Goal: Task Accomplishment & Management: Complete application form

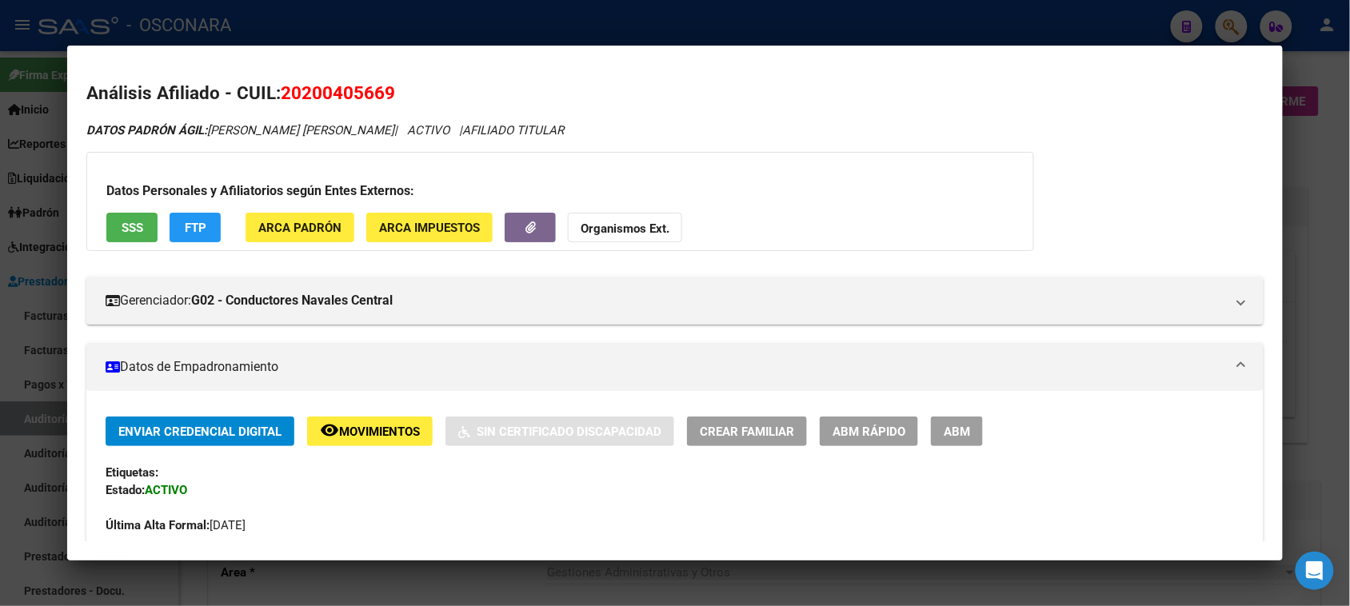
click at [45, 409] on div at bounding box center [675, 303] width 1350 height 606
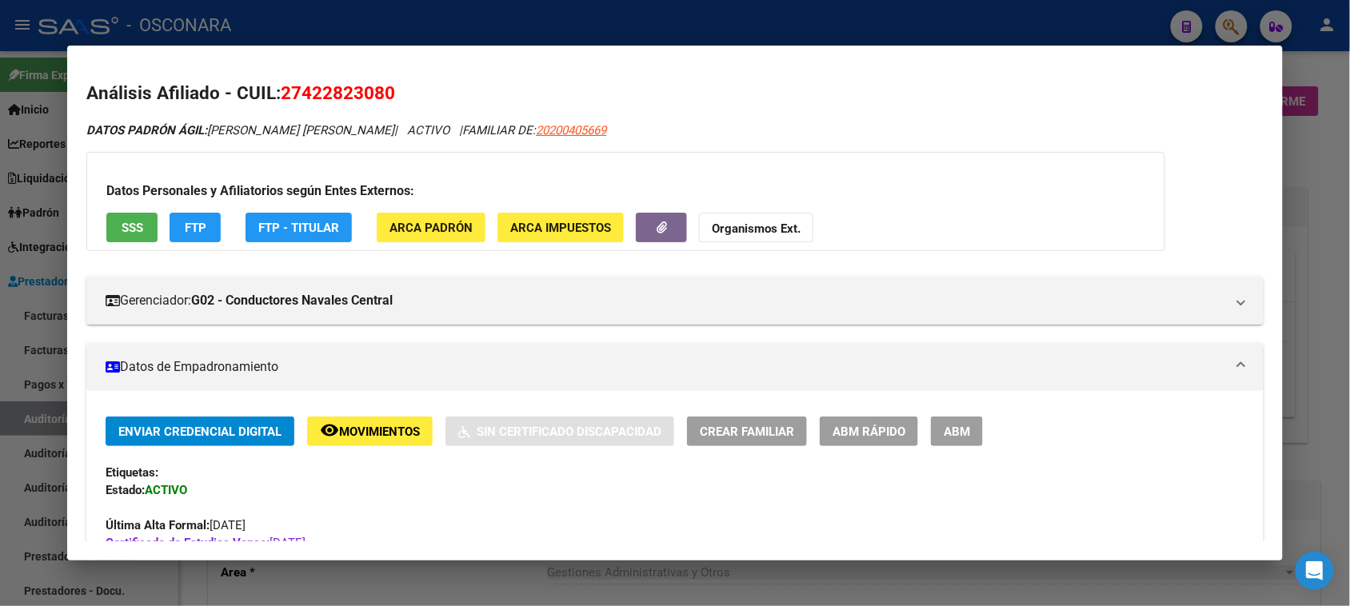
click at [21, 309] on div at bounding box center [675, 303] width 1350 height 606
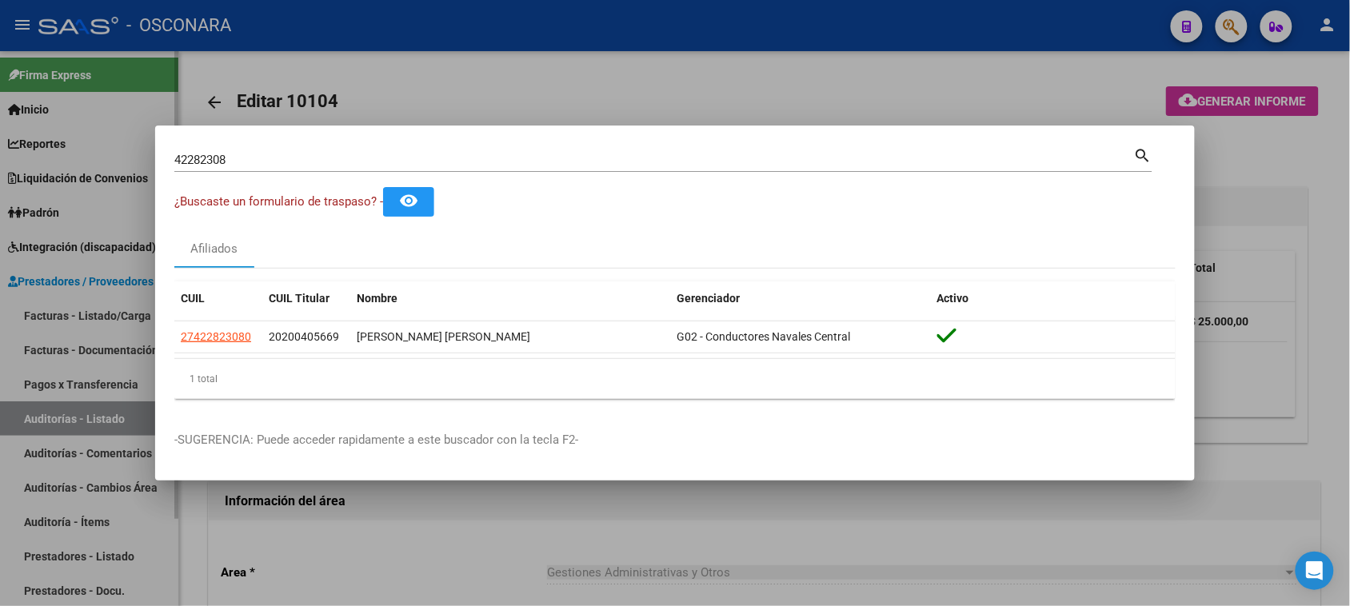
click at [28, 312] on div at bounding box center [675, 303] width 1350 height 606
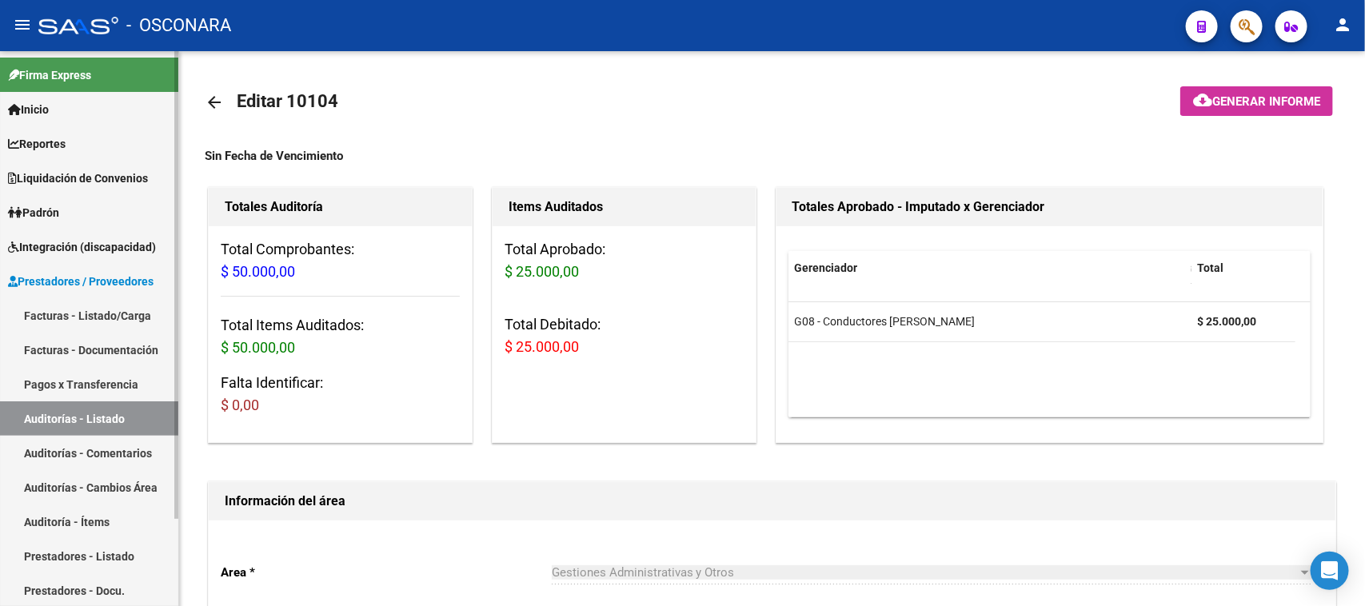
click at [29, 313] on link "Facturas - Listado/Carga" at bounding box center [89, 315] width 178 height 34
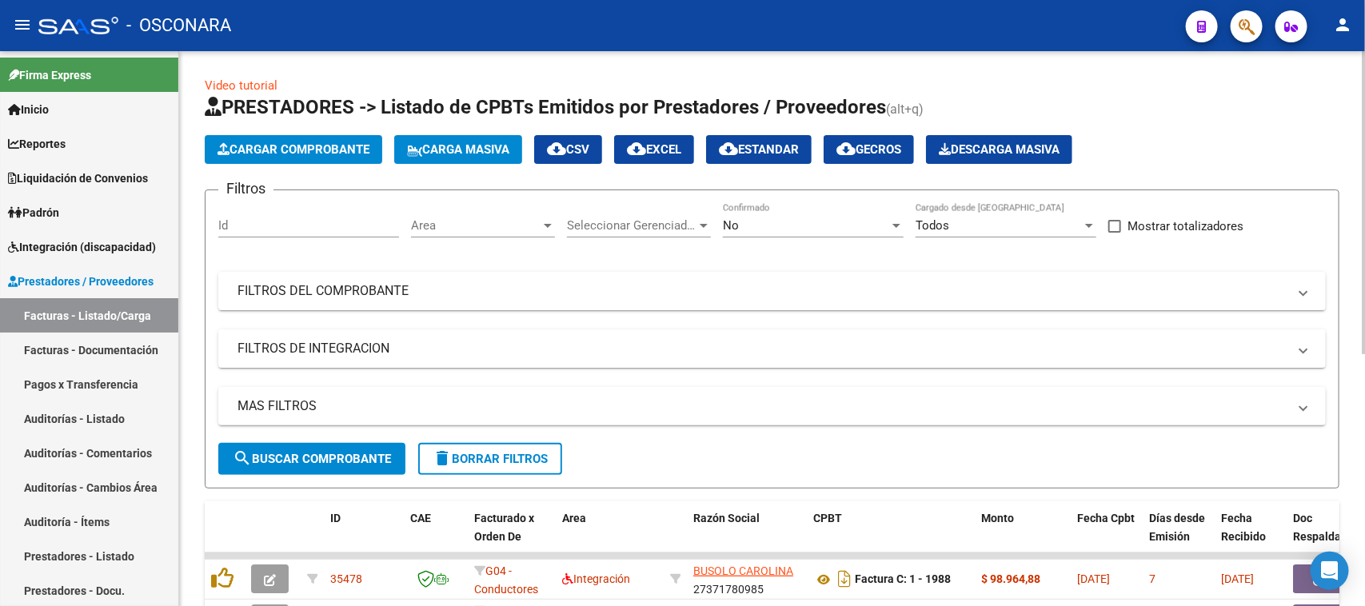
click at [250, 154] on span "Cargar Comprobante" at bounding box center [294, 149] width 152 height 14
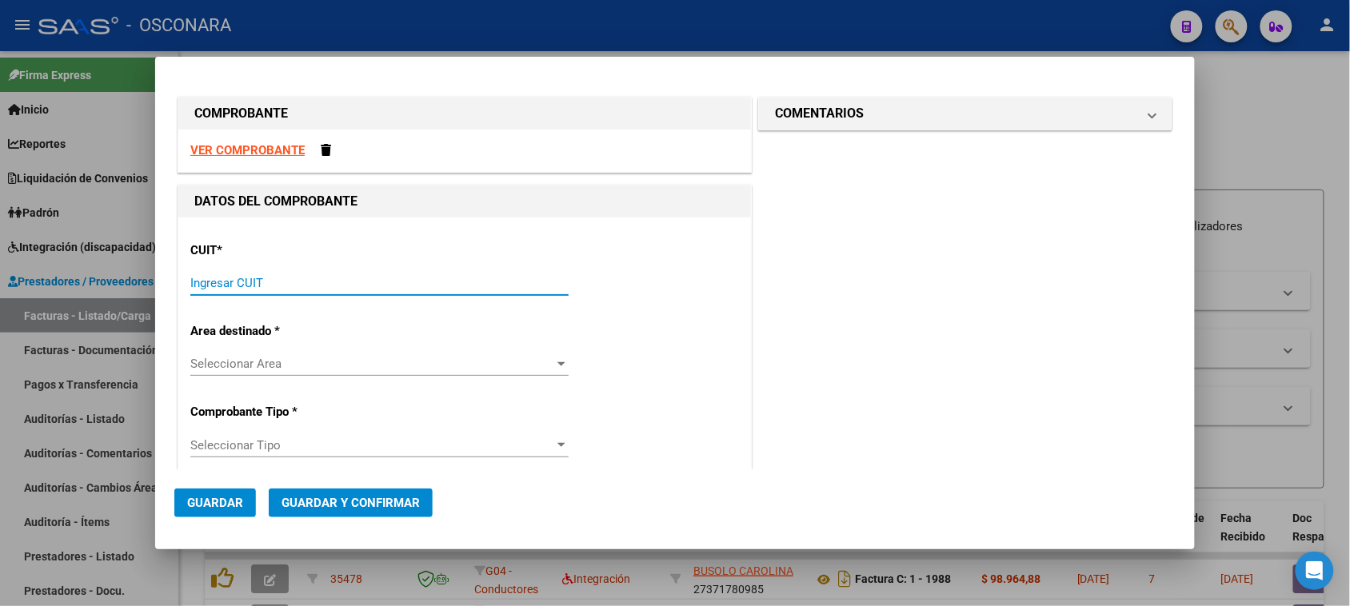
click at [342, 284] on input "Ingresar CUIT" at bounding box center [379, 283] width 378 height 14
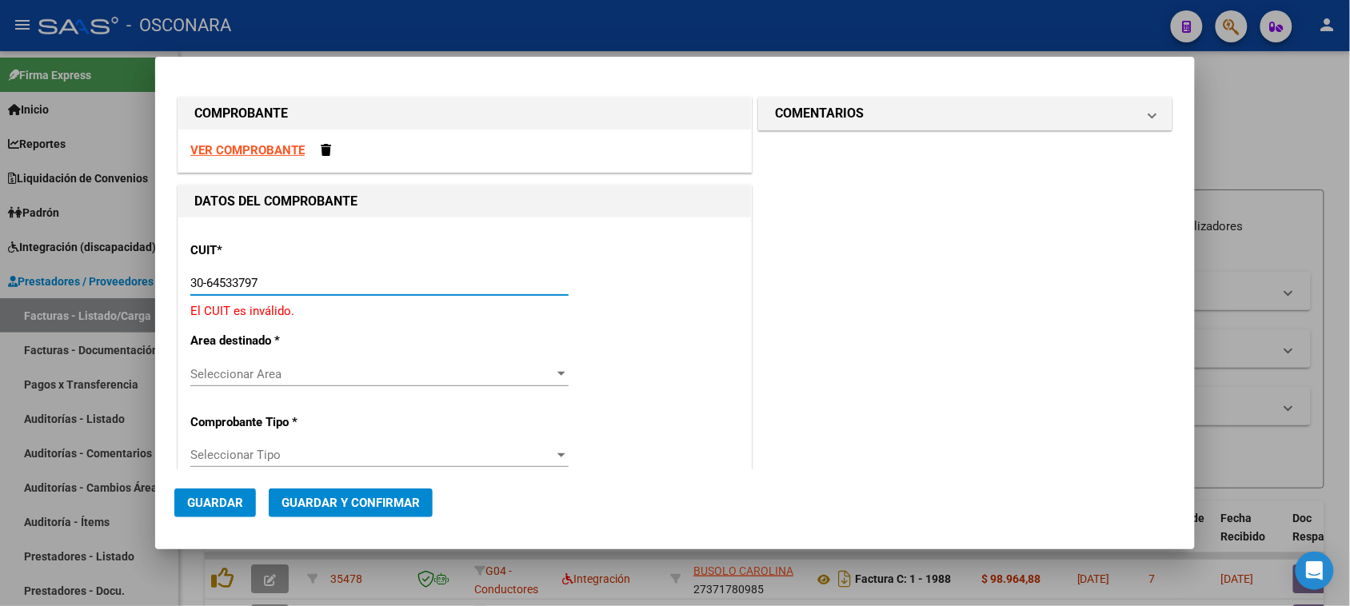
type input "30-64533797-9"
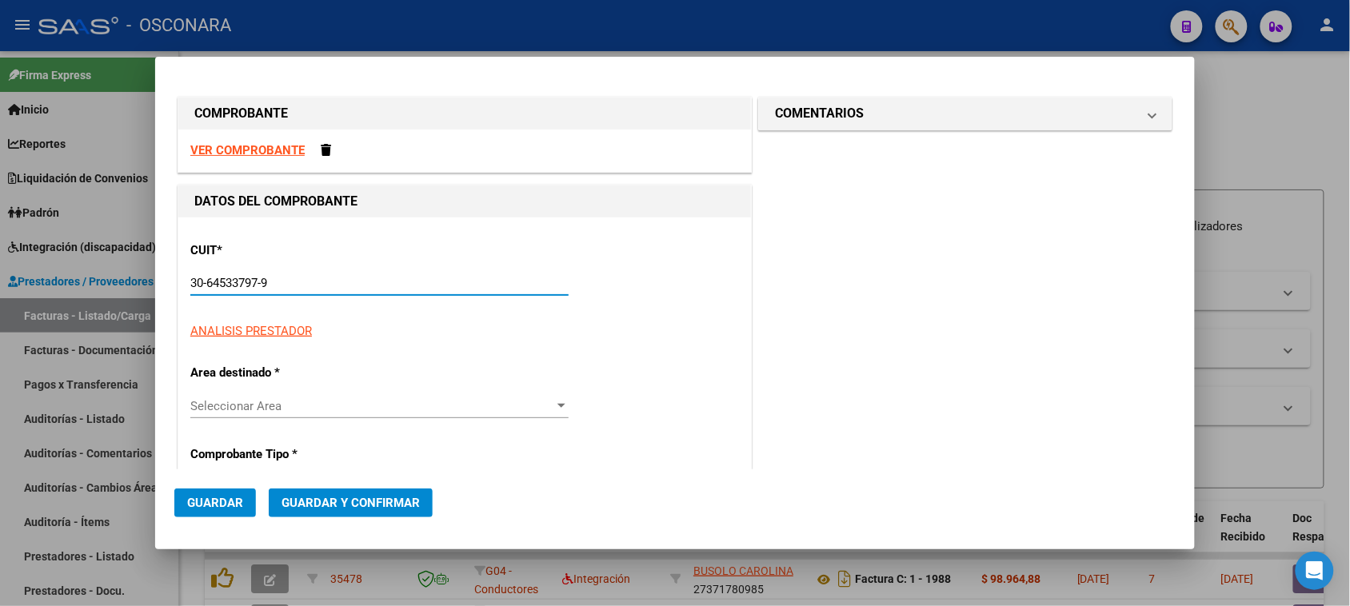
type input "23"
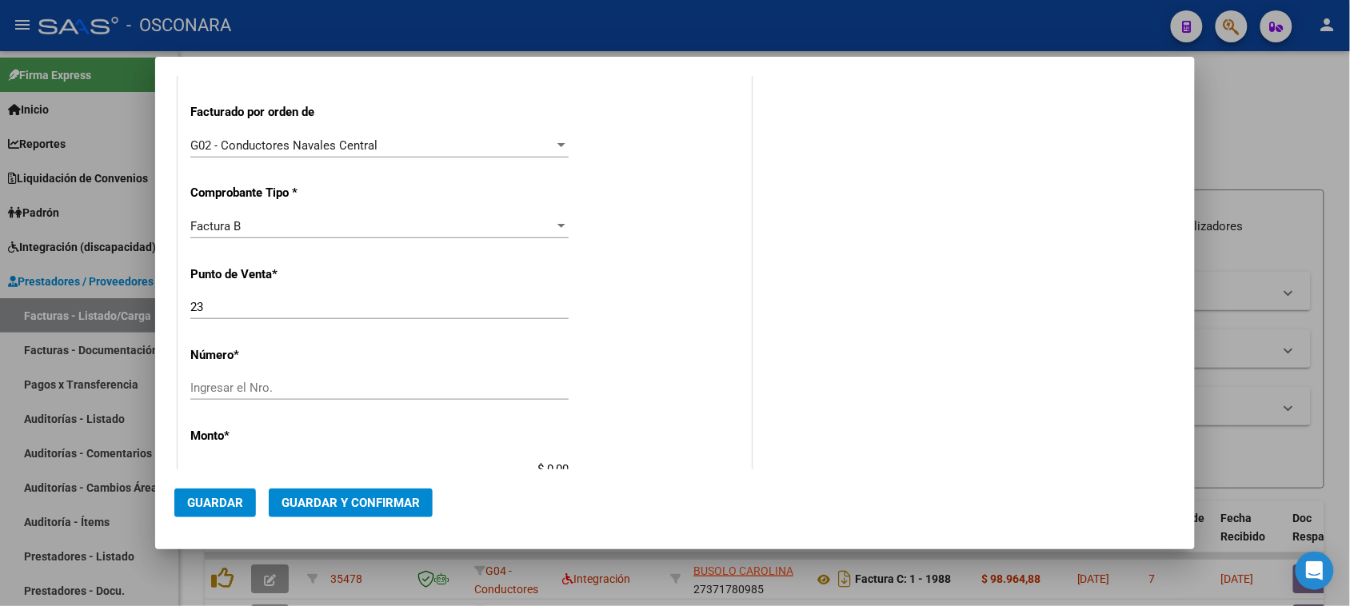
scroll to position [400, 0]
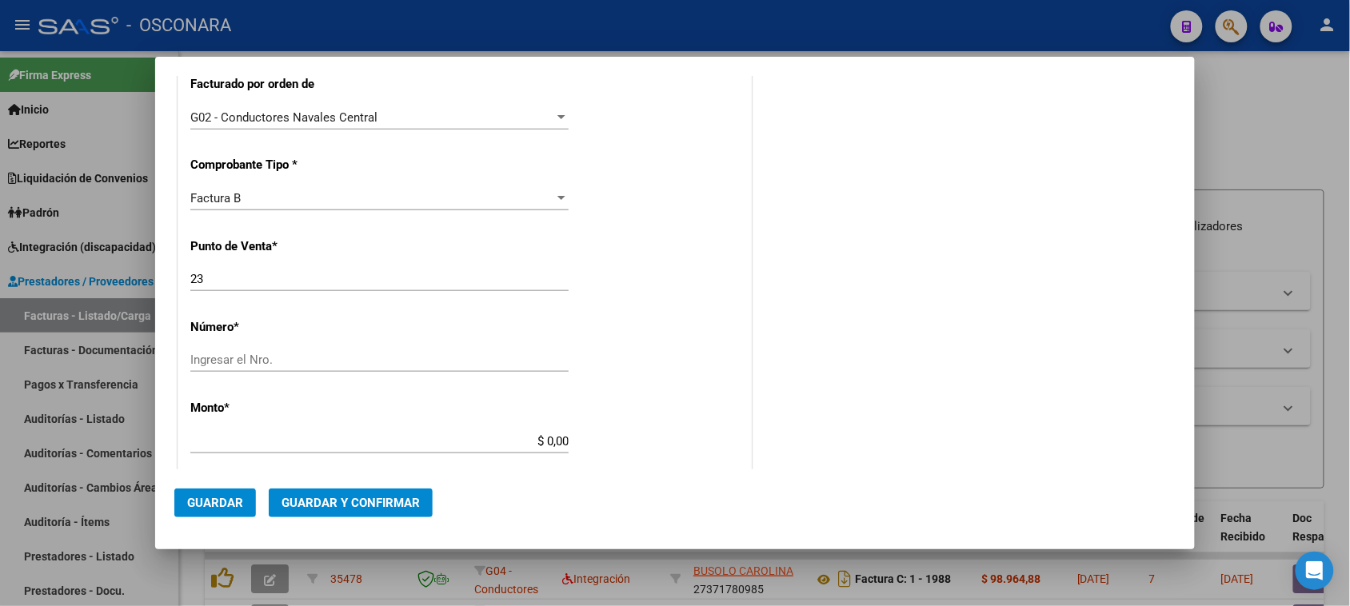
type input "30-64533797-9"
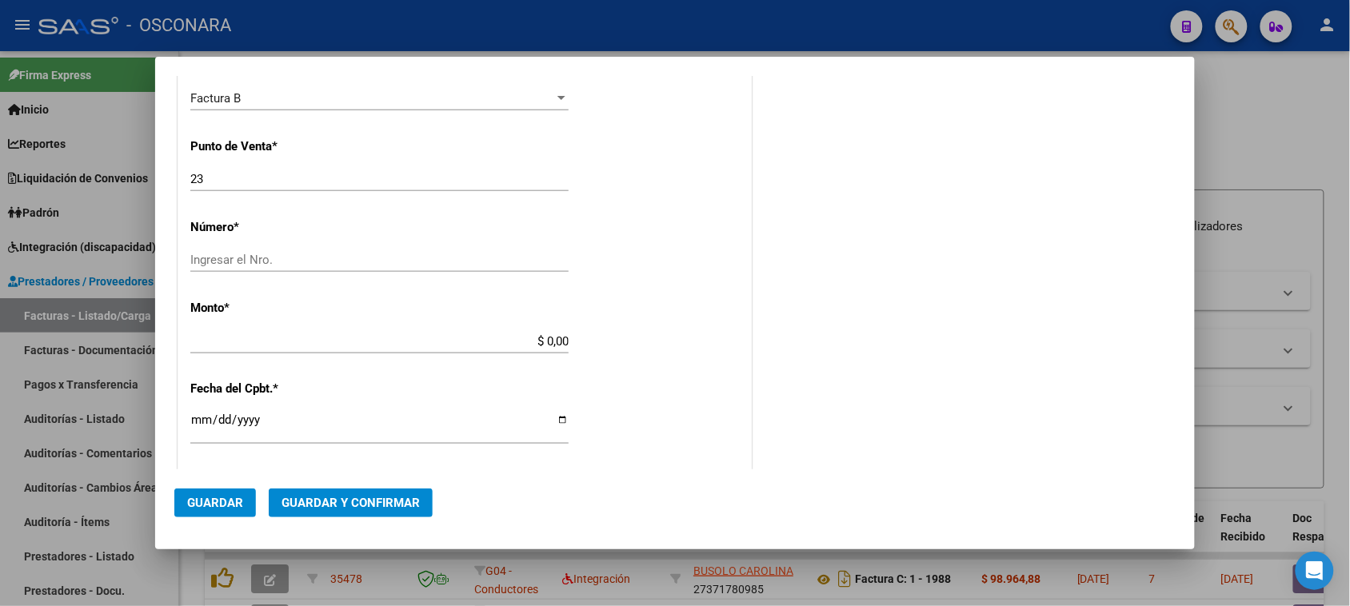
click at [214, 261] on input "Ingresar el Nro." at bounding box center [379, 260] width 378 height 14
type input "13"
click at [240, 98] on span "Factura B" at bounding box center [215, 98] width 50 height 14
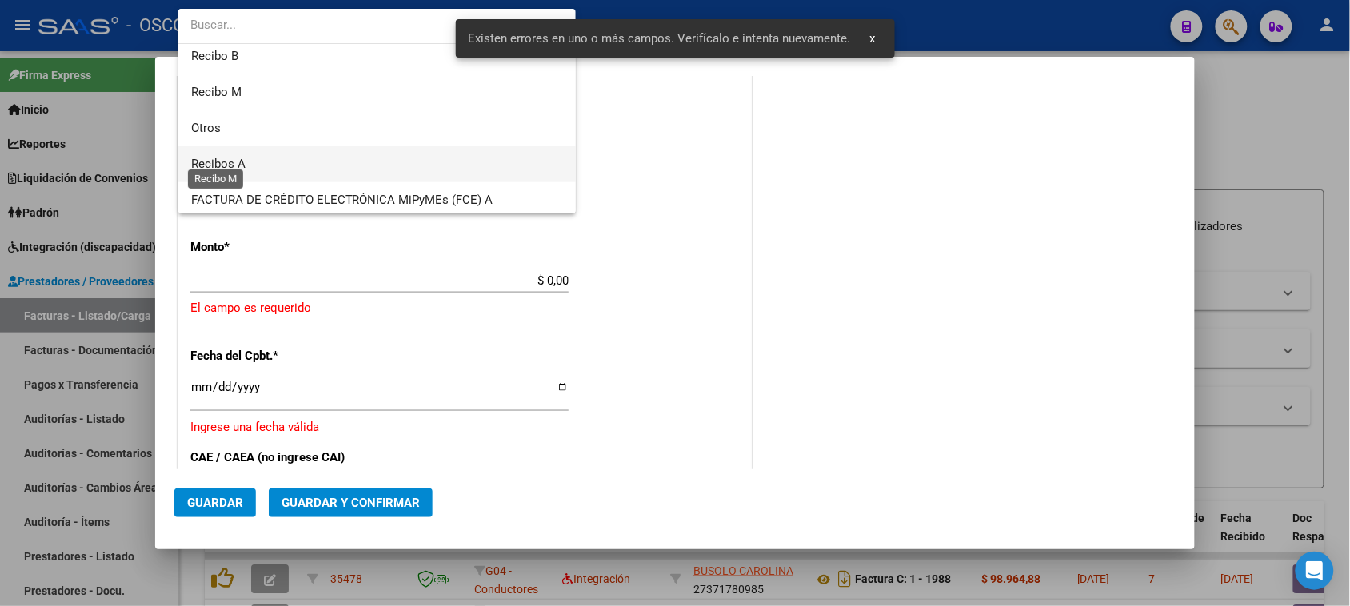
scroll to position [342, 0]
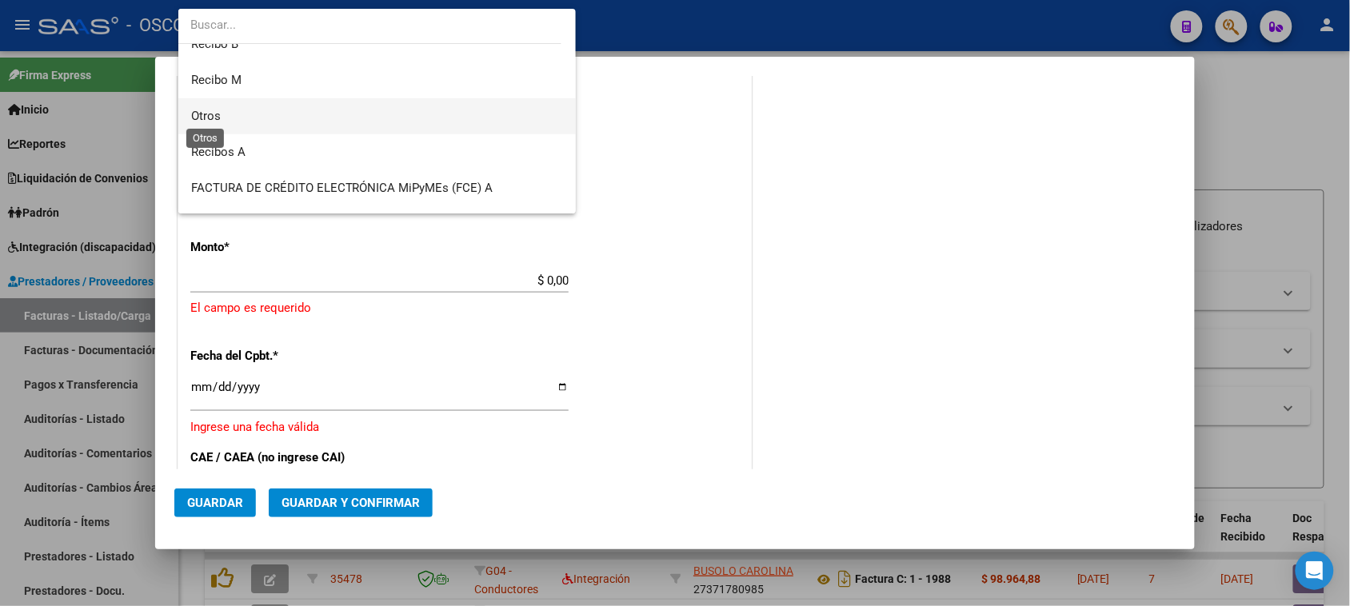
click at [210, 116] on span "Otros" at bounding box center [206, 116] width 30 height 14
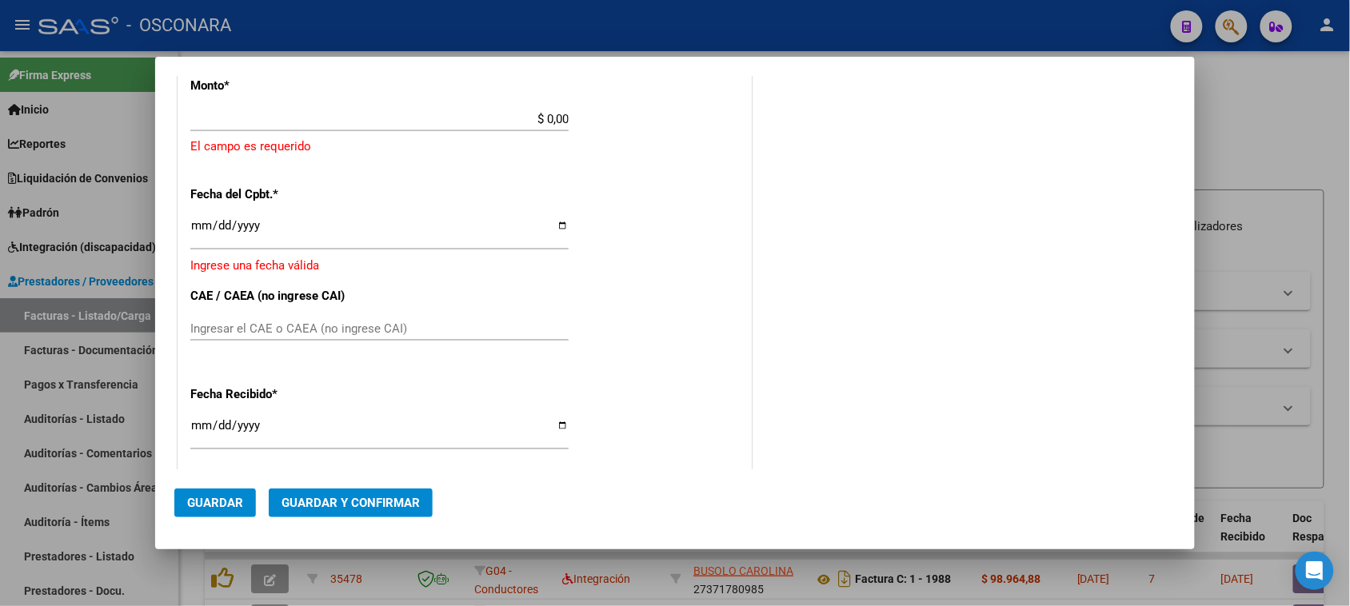
scroll to position [725, 0]
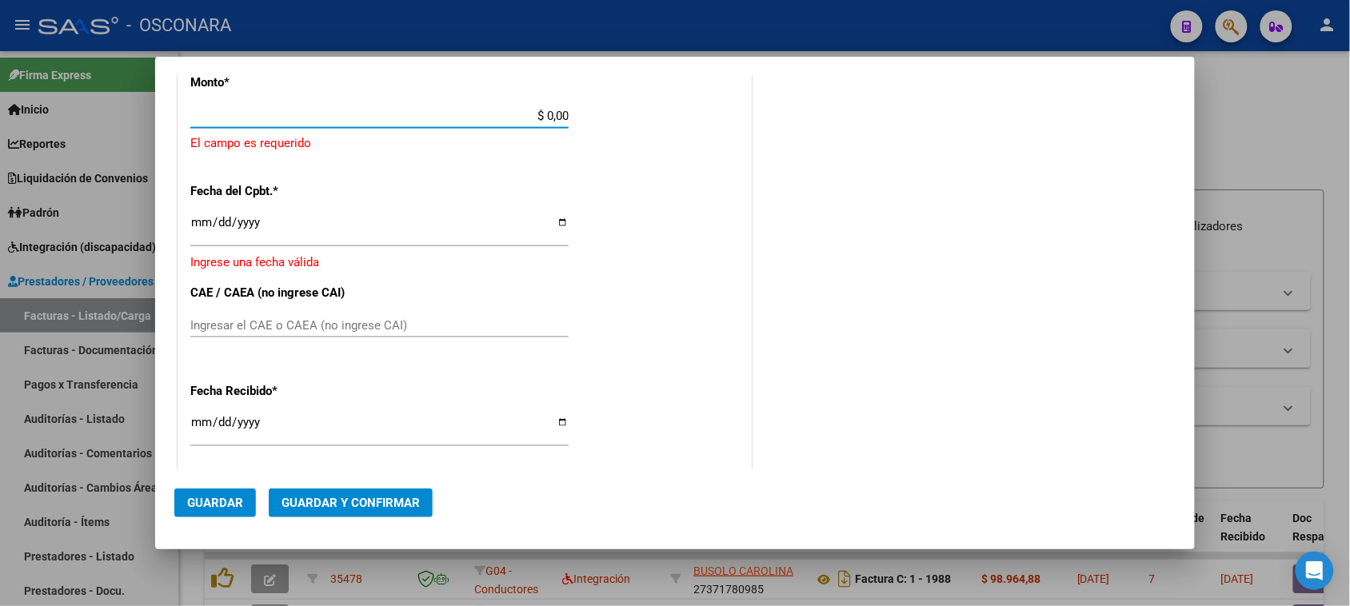
drag, startPoint x: 541, startPoint y: 116, endPoint x: 701, endPoint y: 106, distance: 159.4
click at [689, 109] on div "CUIT * 30-64533797-9 Ingresar CUIT ANALISIS PRESTADOR [PERSON_NAME] S A ARCA Pa…" at bounding box center [464, 118] width 573 height 1252
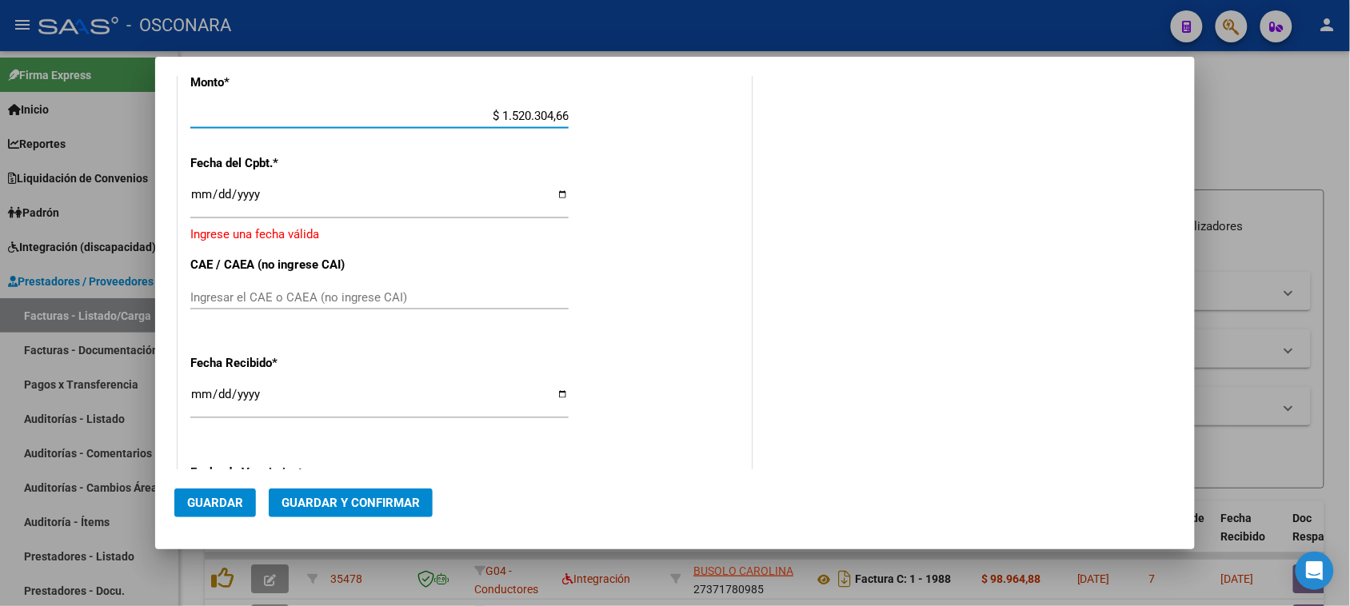
type input "$ 15.203.046,60"
click at [197, 201] on input "Ingresar la fecha" at bounding box center [379, 201] width 378 height 26
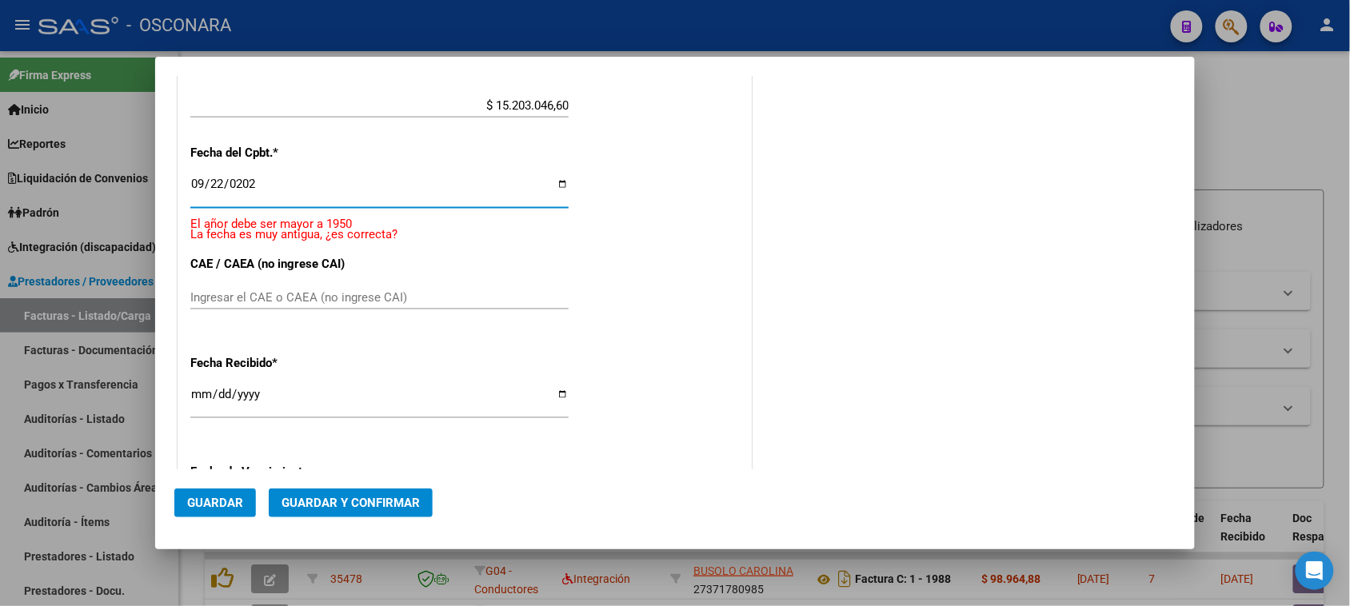
type input "[DATE]"
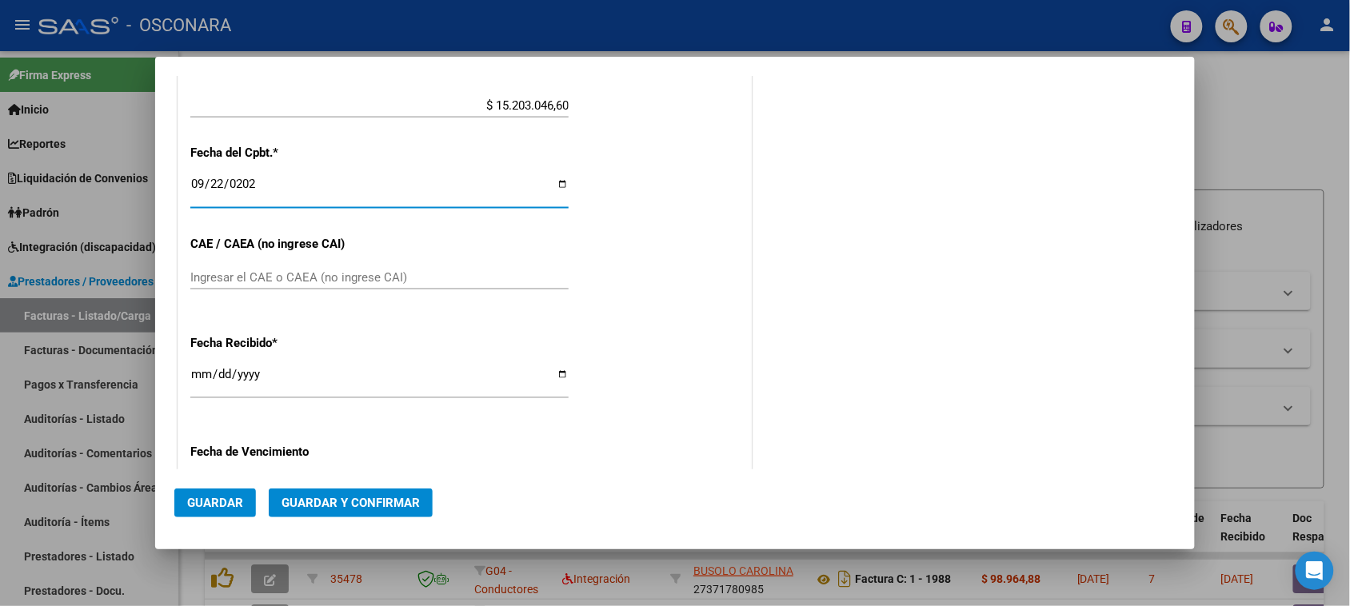
scroll to position [716, 0]
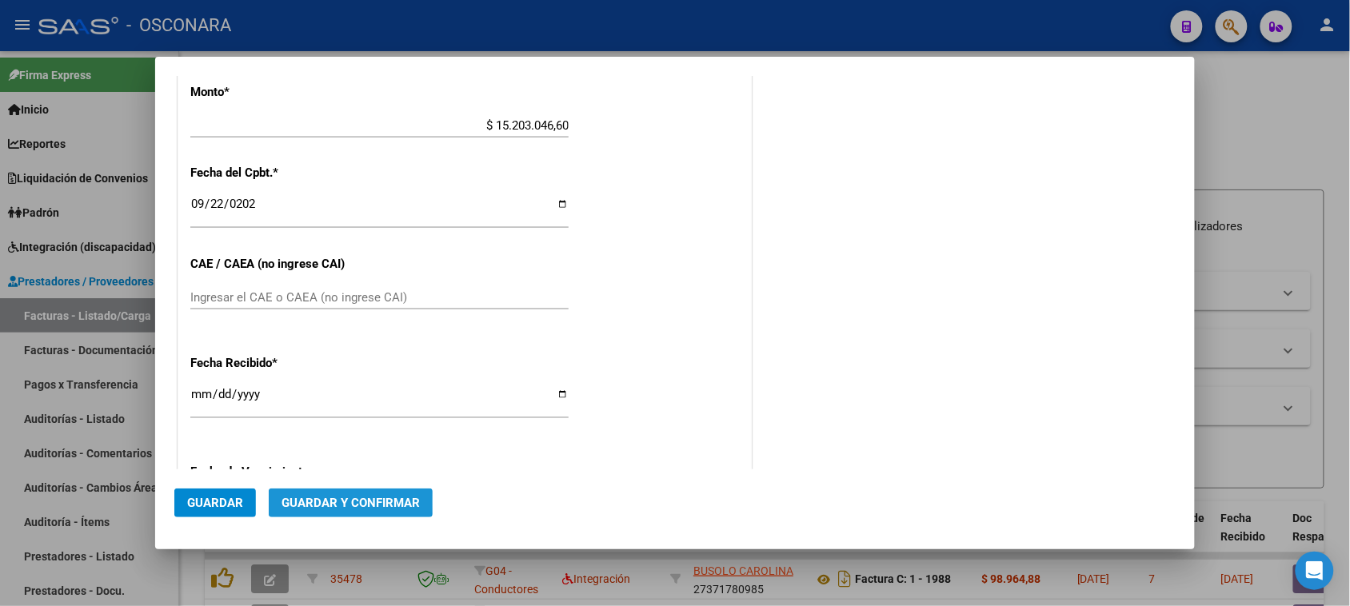
click at [338, 501] on span "Guardar y Confirmar" at bounding box center [351, 503] width 138 height 14
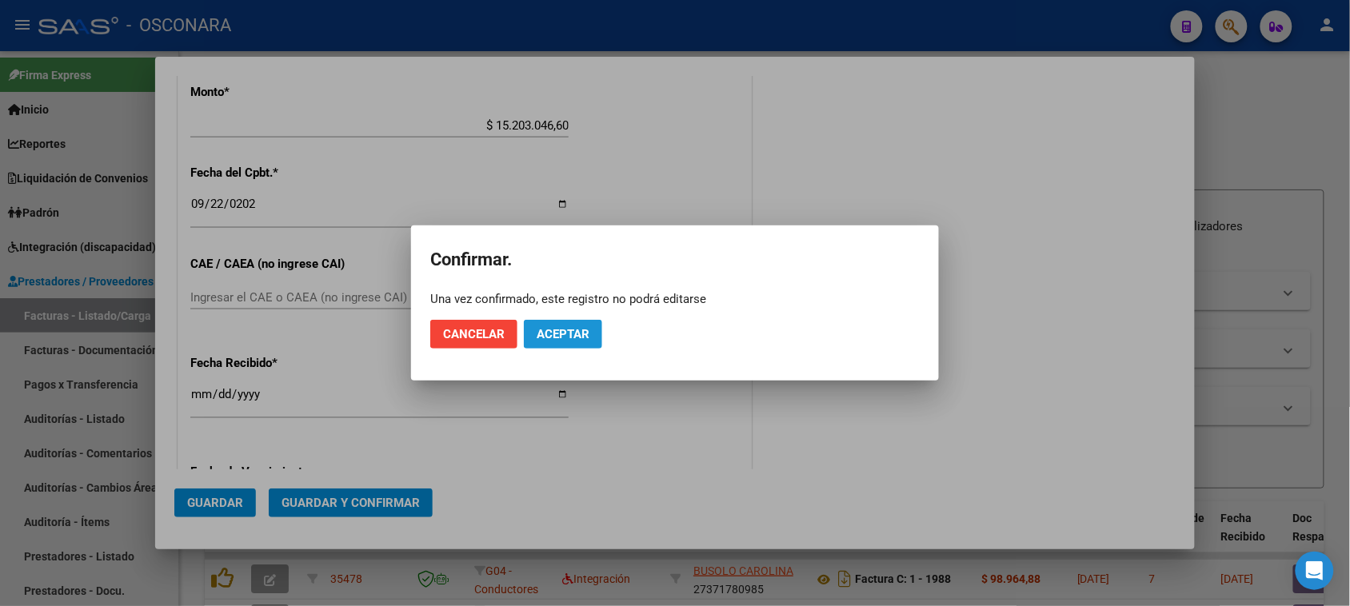
click at [580, 333] on span "Aceptar" at bounding box center [563, 334] width 53 height 14
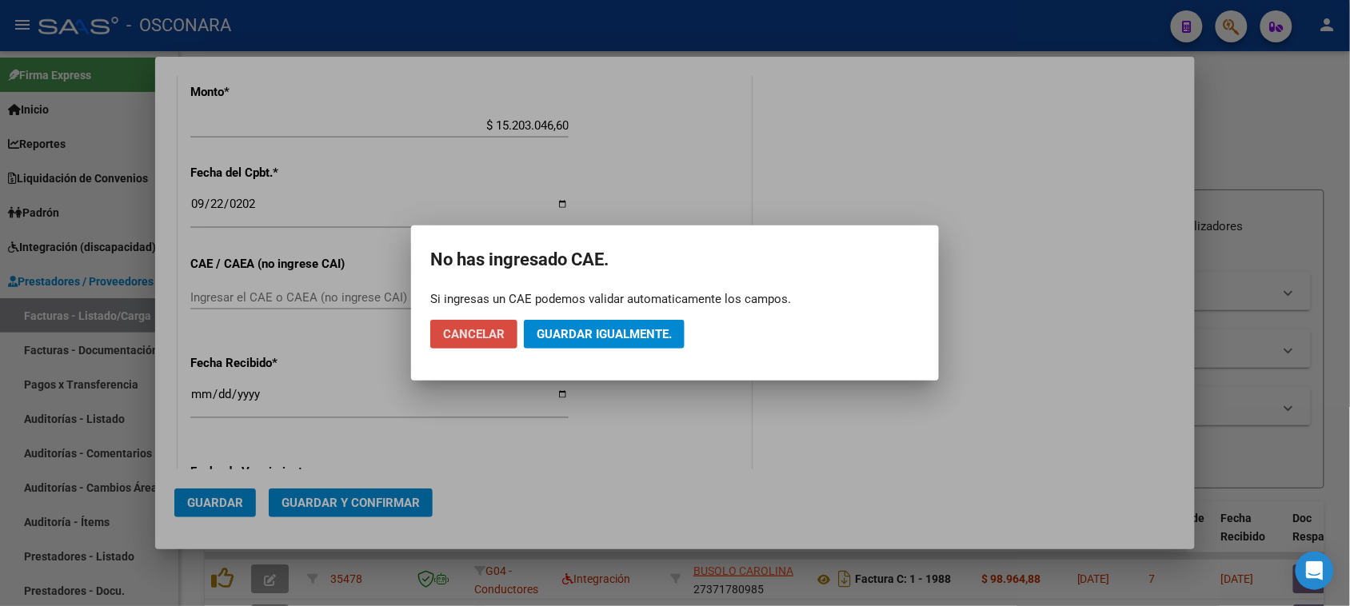
drag, startPoint x: 473, startPoint y: 330, endPoint x: 481, endPoint y: 317, distance: 15.1
click at [473, 330] on span "Cancelar" at bounding box center [474, 334] width 62 height 14
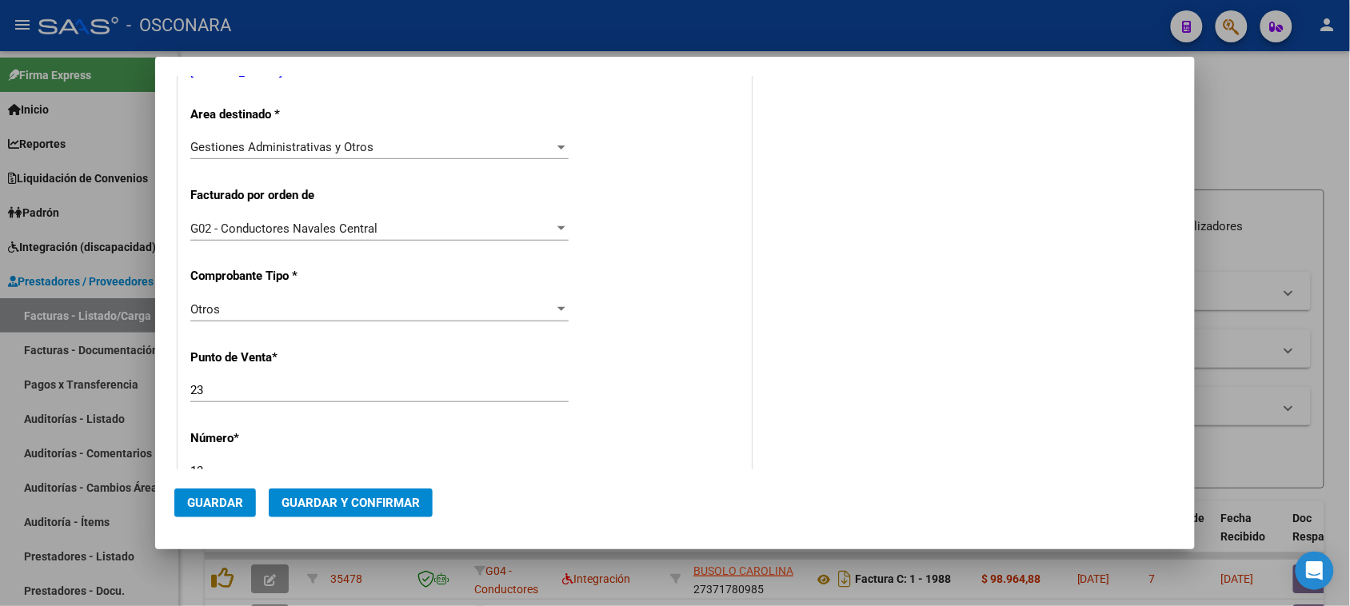
scroll to position [116, 0]
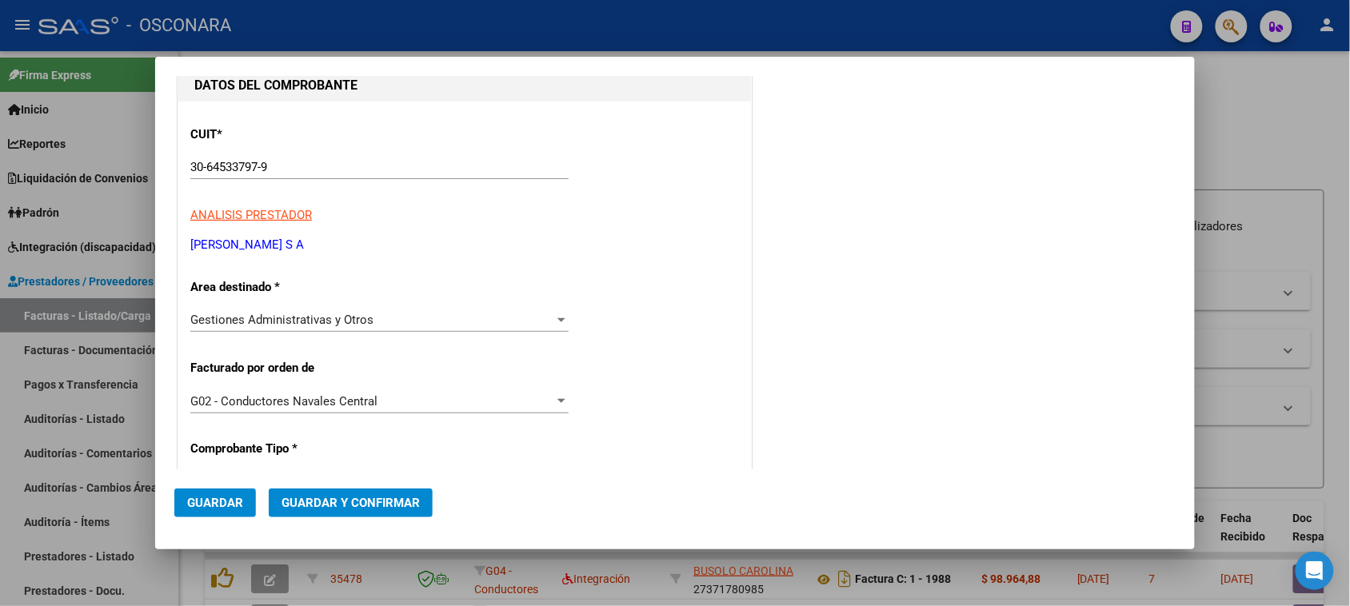
click at [314, 490] on button "Guardar y Confirmar" at bounding box center [351, 503] width 164 height 29
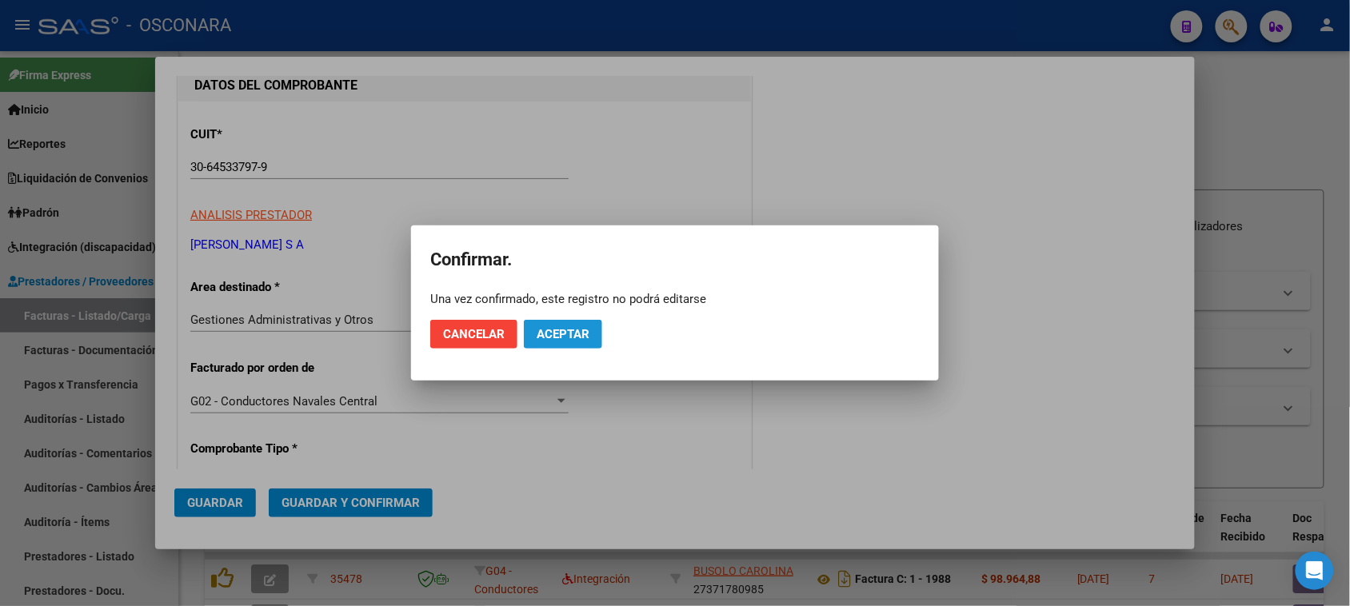
click at [565, 329] on span "Aceptar" at bounding box center [563, 334] width 53 height 14
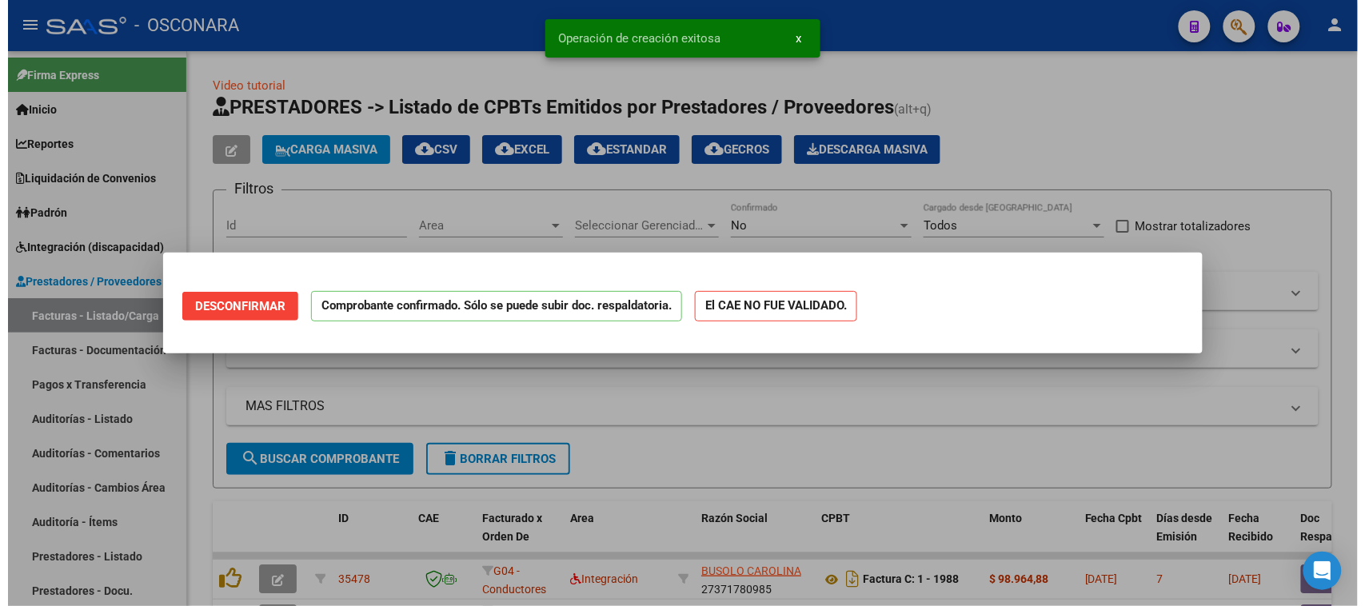
scroll to position [0, 0]
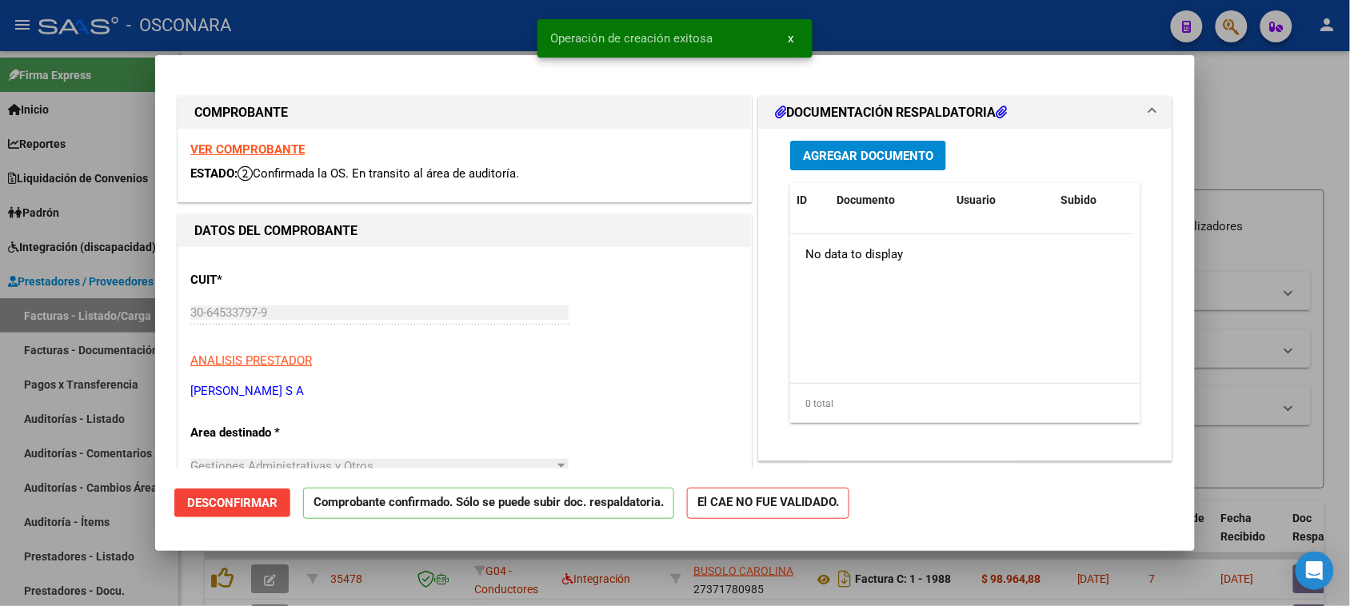
click at [1, 489] on div at bounding box center [675, 303] width 1350 height 606
type input "$ 0,00"
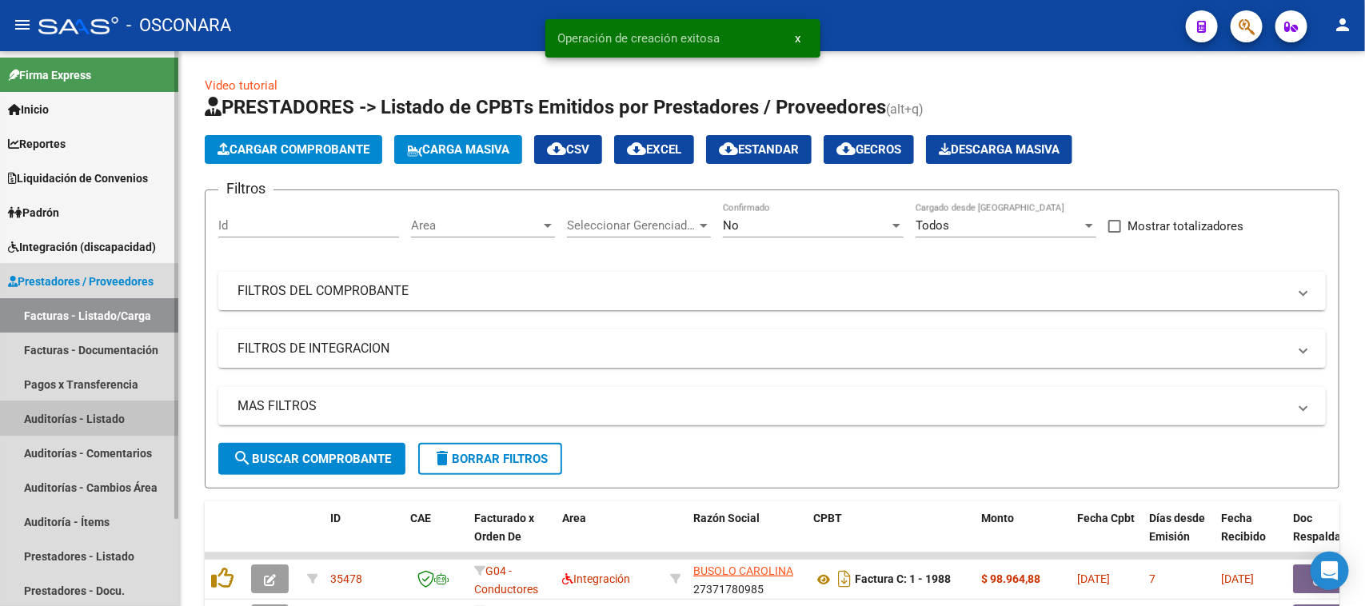
click at [57, 413] on link "Auditorías - Listado" at bounding box center [89, 418] width 178 height 34
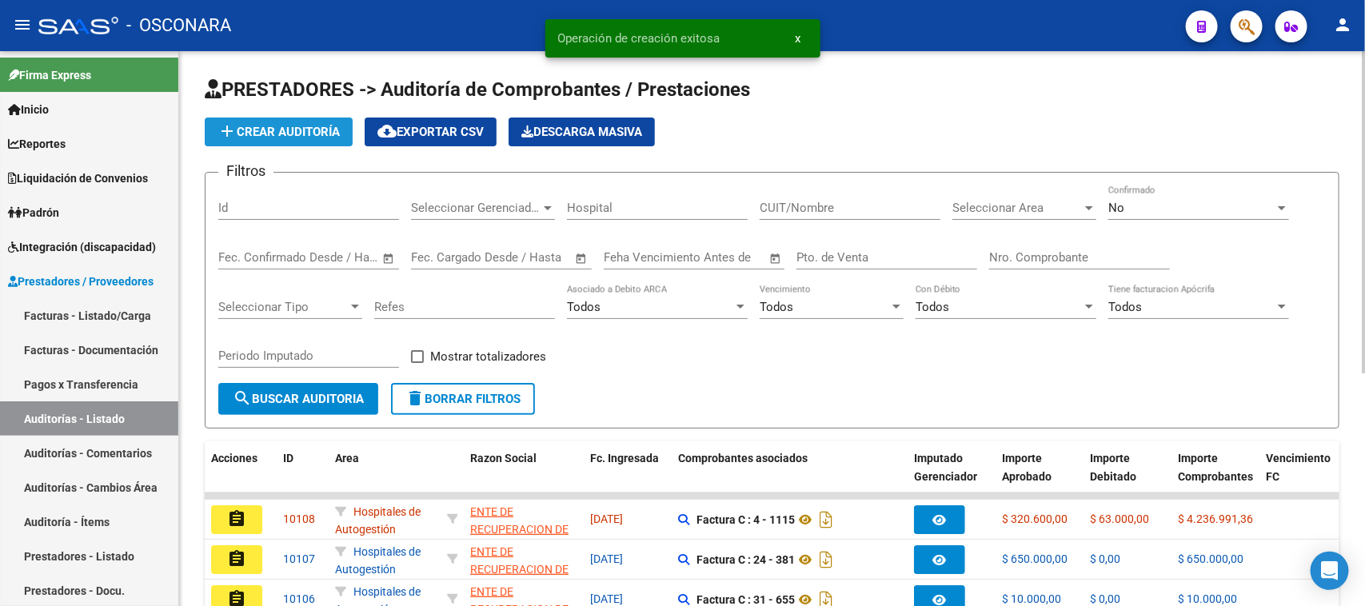
click at [269, 118] on button "add Crear Auditoría" at bounding box center [279, 132] width 148 height 29
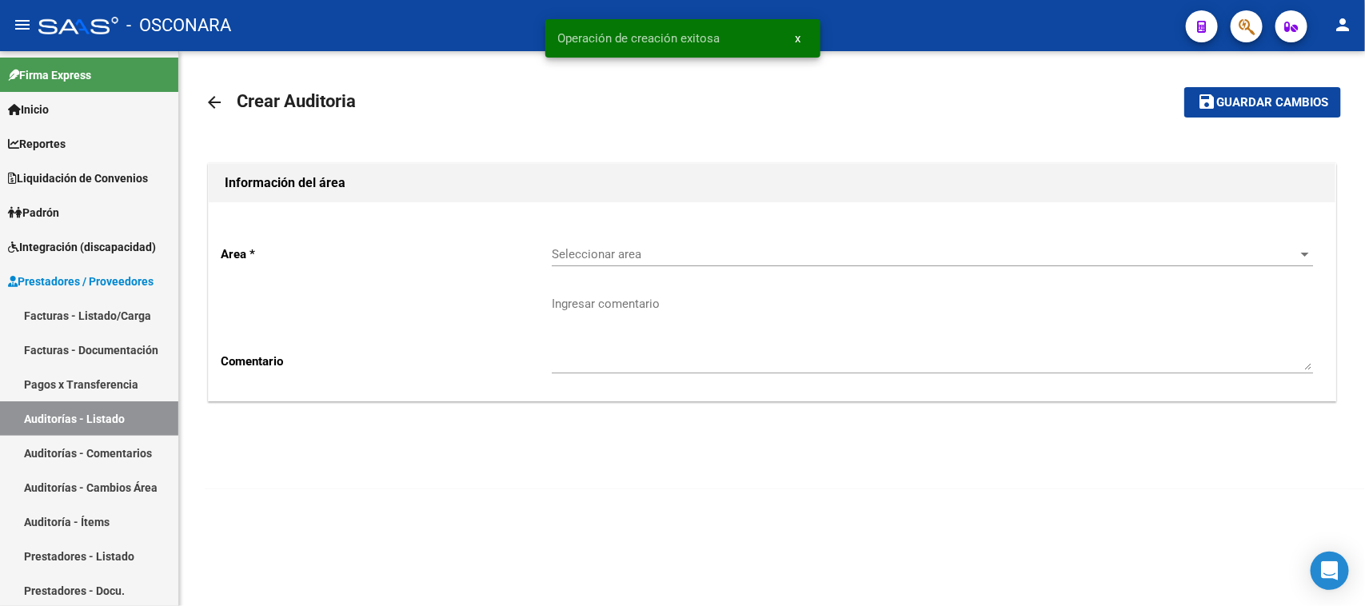
click at [688, 250] on span "Seleccionar area" at bounding box center [925, 254] width 747 height 14
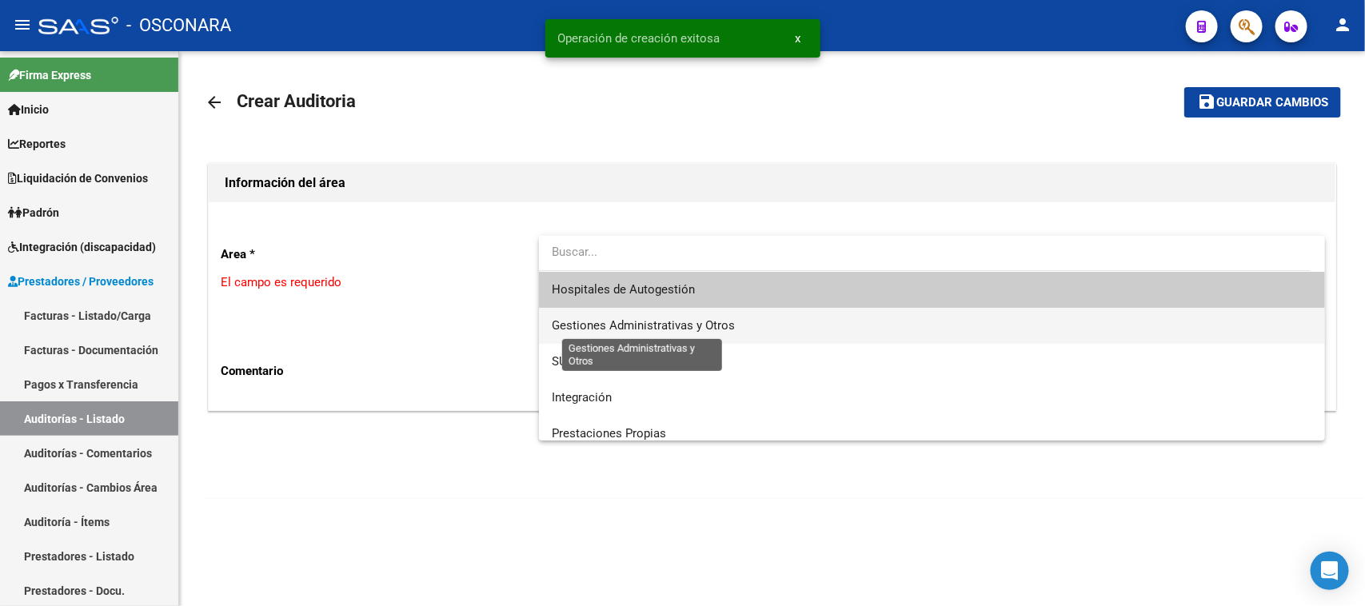
click at [642, 322] on span "Gestiones Administrativas y Otros" at bounding box center [643, 325] width 183 height 14
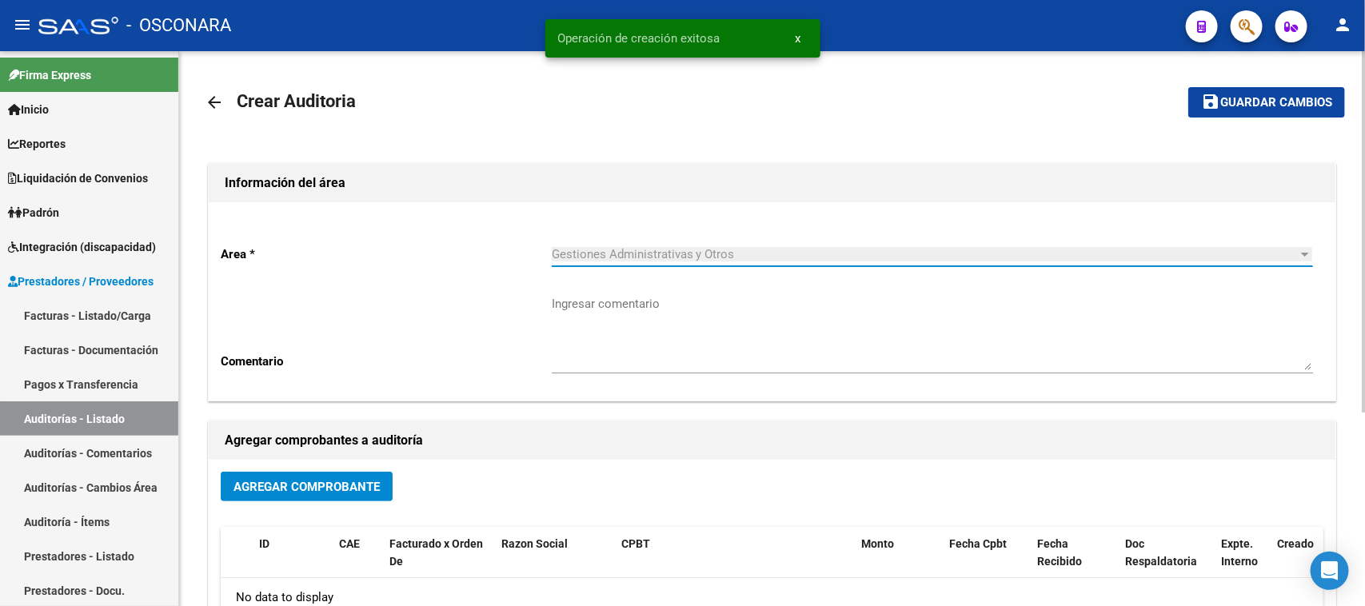
click at [346, 480] on span "Agregar Comprobante" at bounding box center [307, 487] width 146 height 14
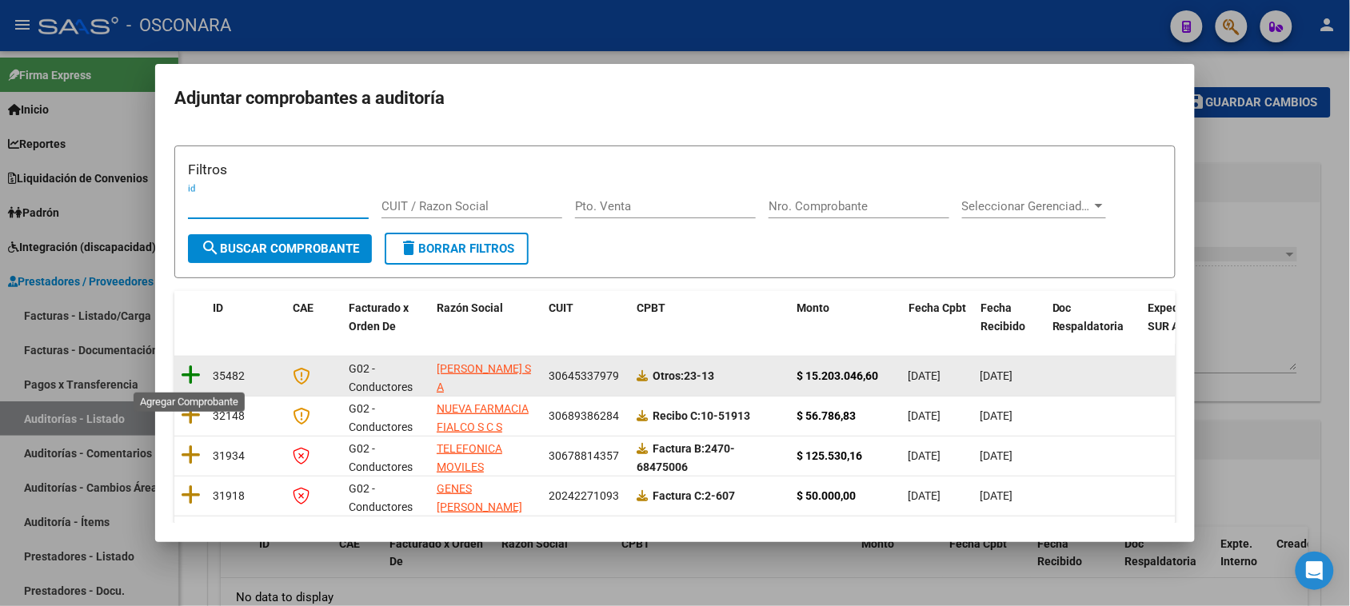
click at [193, 374] on icon at bounding box center [191, 375] width 20 height 22
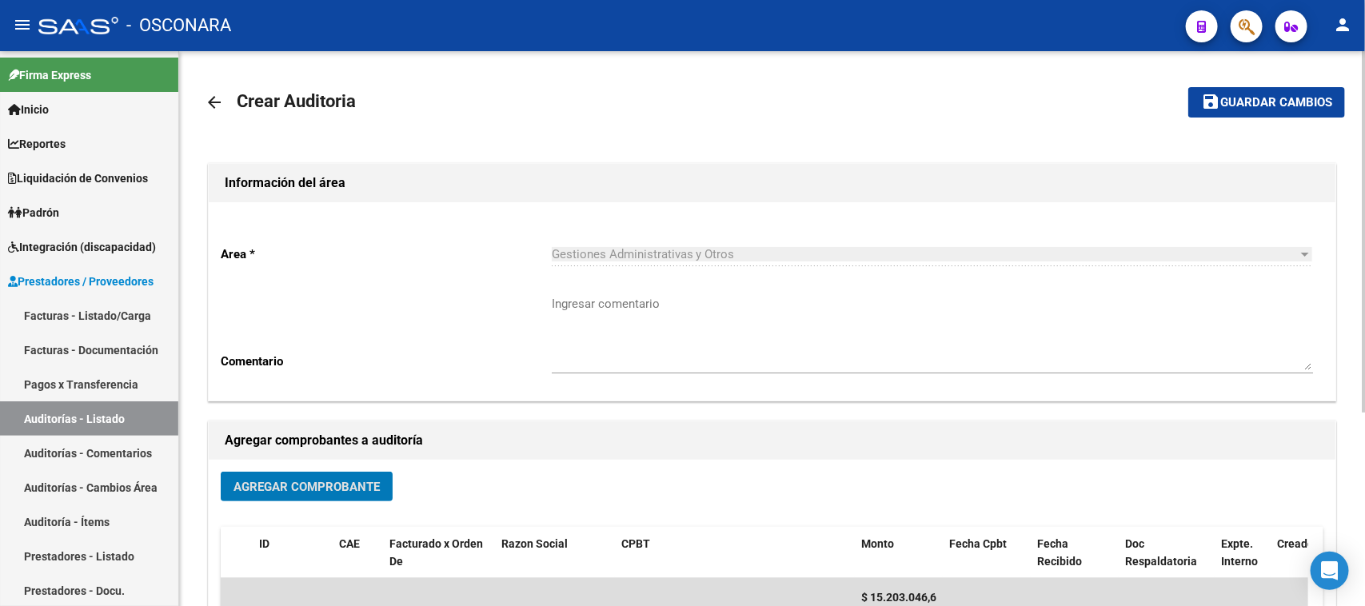
click at [1292, 101] on span "Guardar cambios" at bounding box center [1276, 103] width 112 height 14
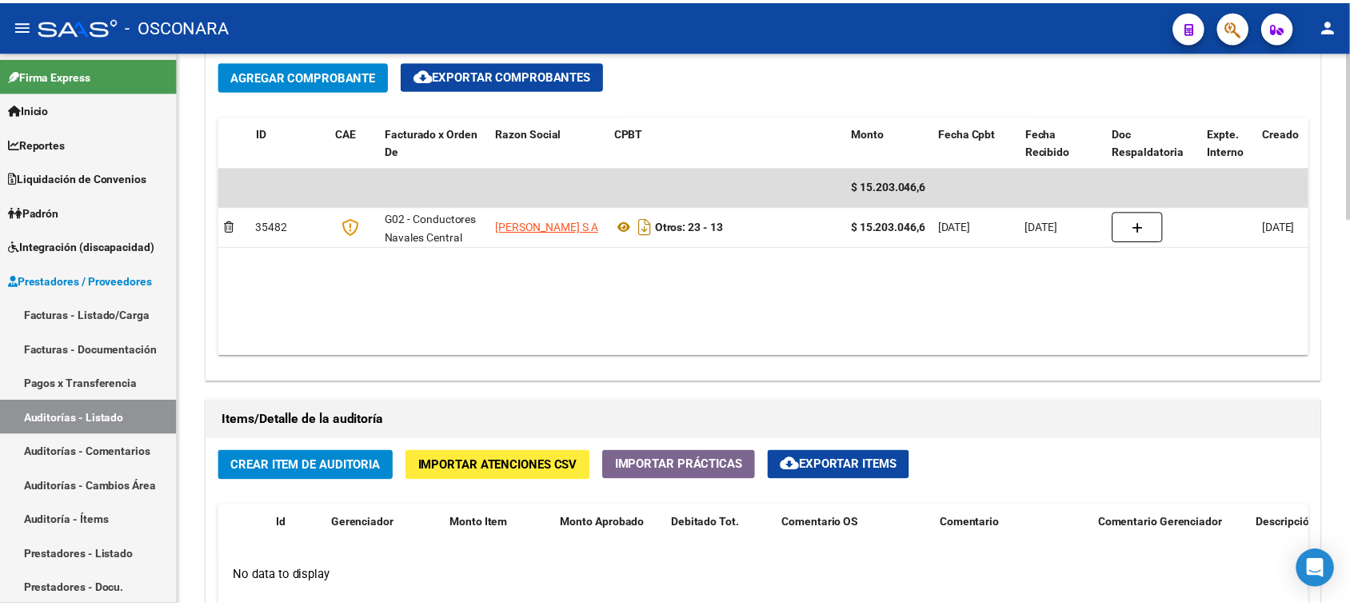
scroll to position [1000, 0]
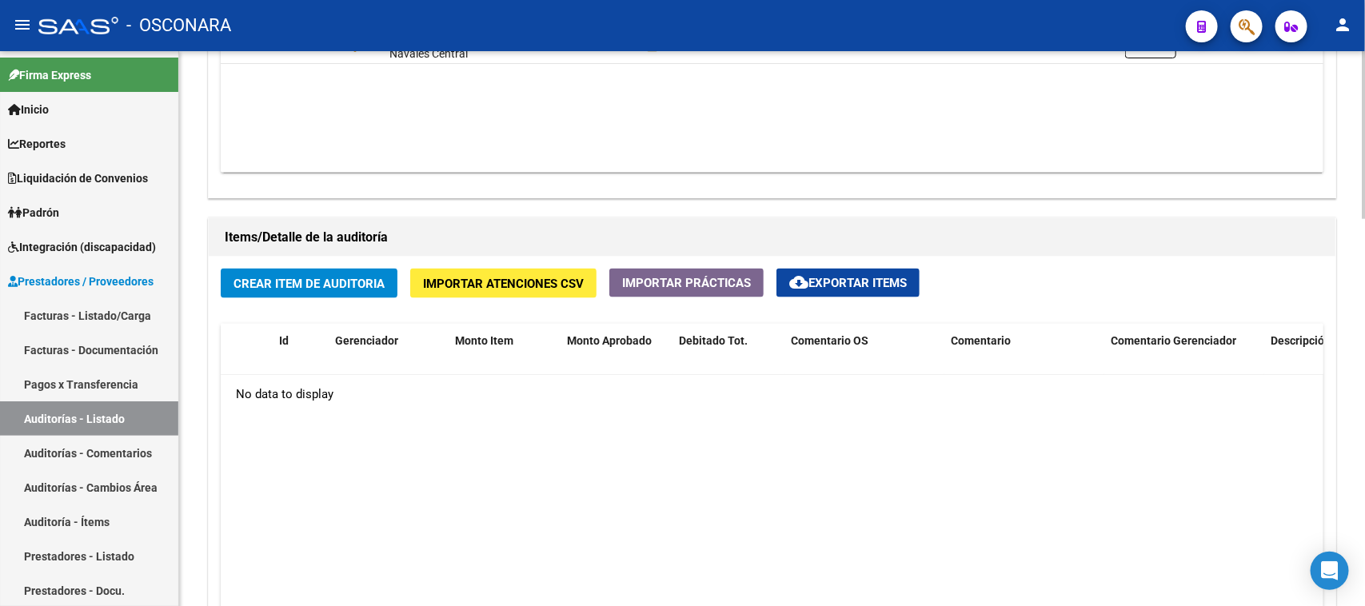
click at [324, 272] on button "Crear Item de Auditoria" at bounding box center [309, 284] width 177 height 30
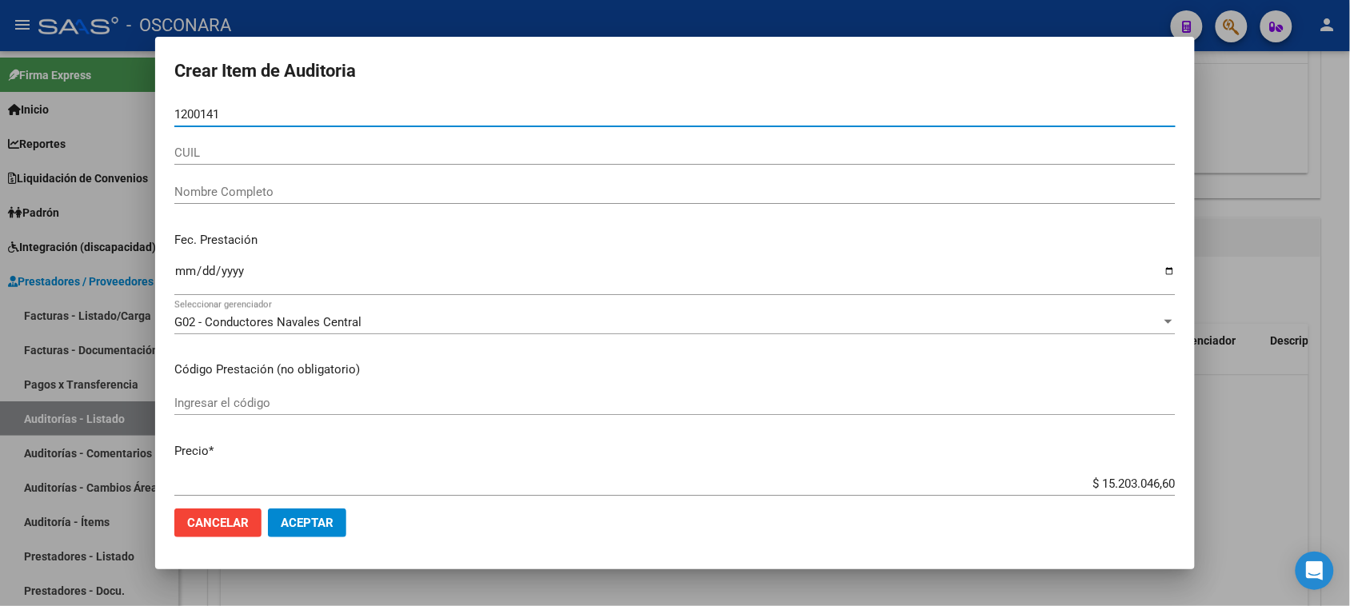
type input "12001415"
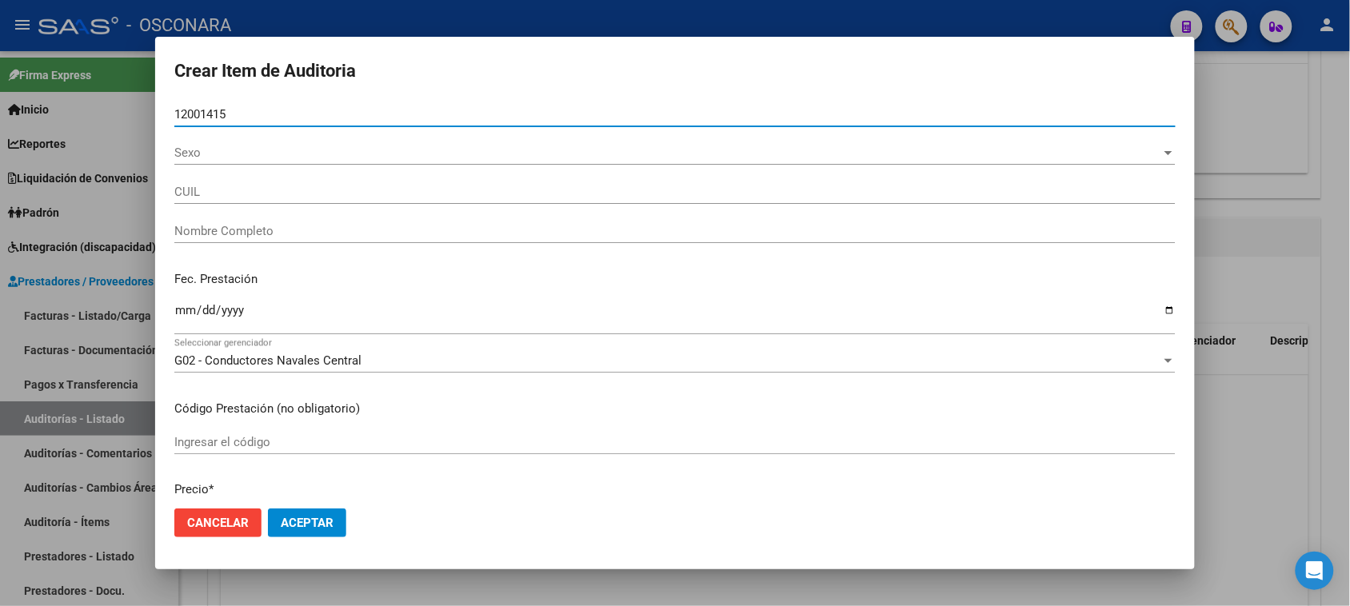
type input "20120014154"
type input "[PERSON_NAME]"
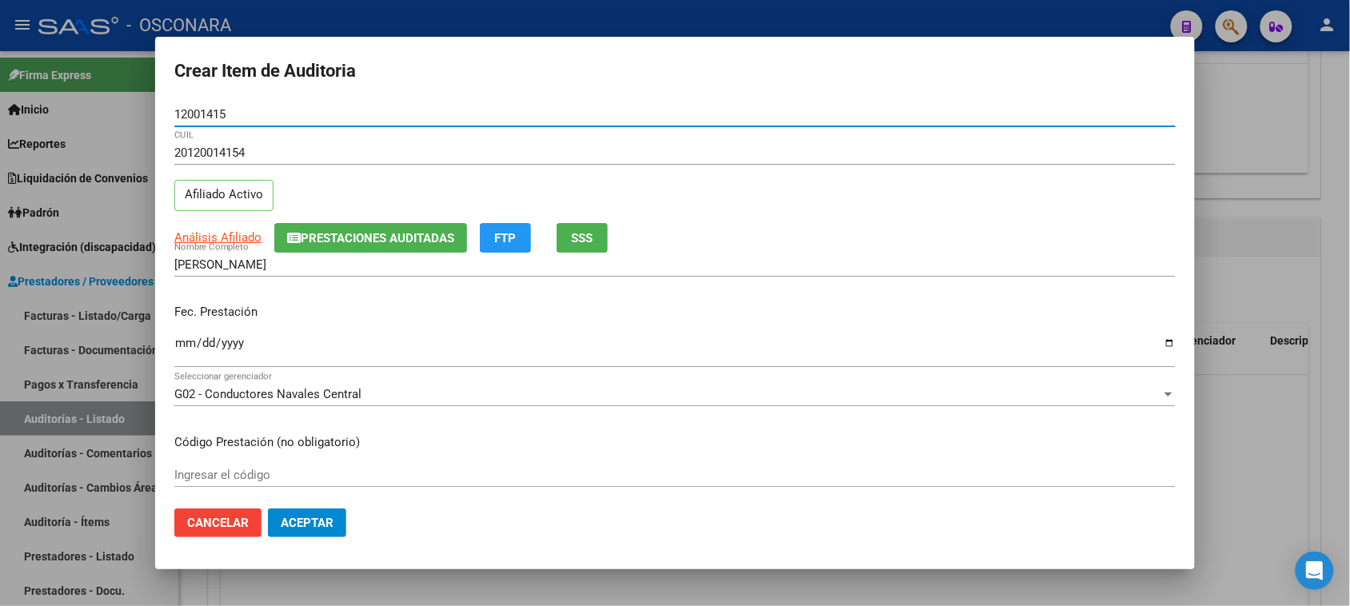
type input "12001415"
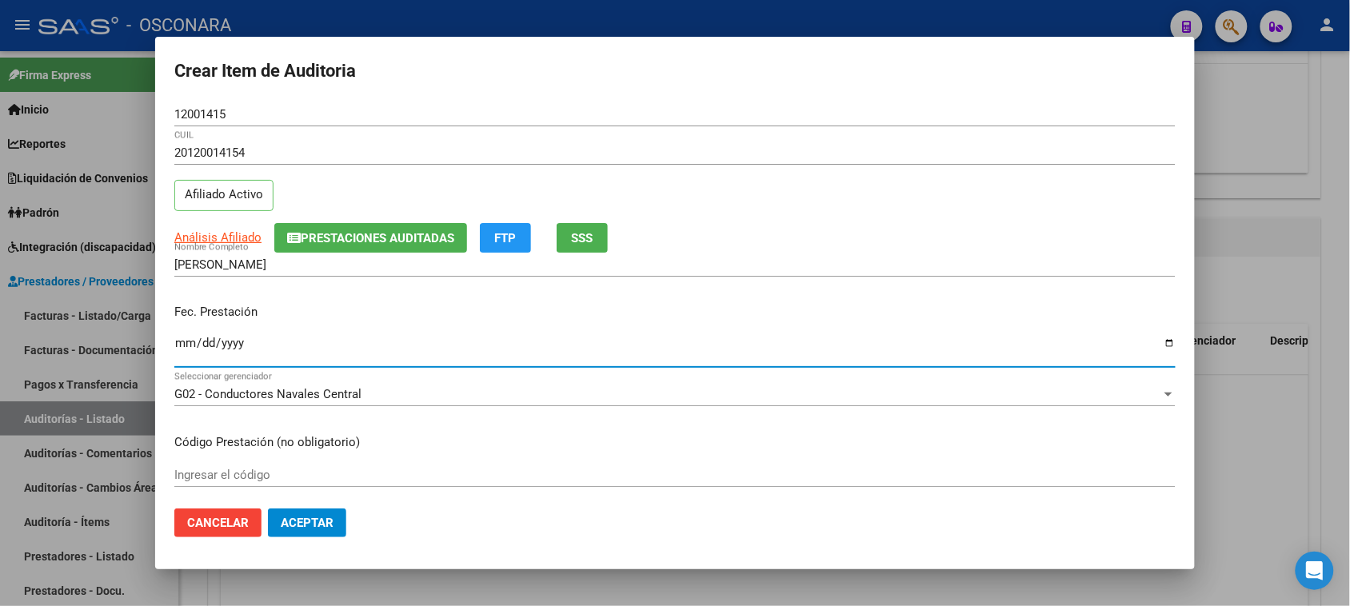
click at [178, 346] on input "Ingresar la fecha" at bounding box center [674, 350] width 1001 height 26
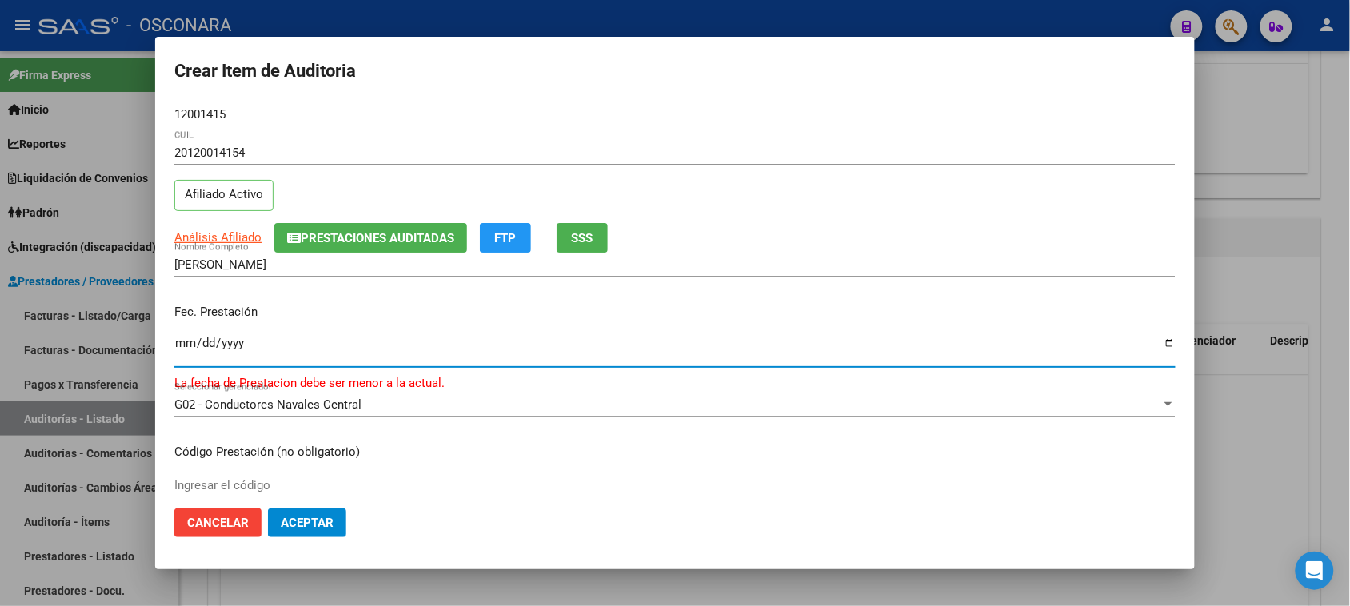
click at [178, 346] on input "[DATE]" at bounding box center [674, 350] width 1001 height 26
type input "[DATE]"
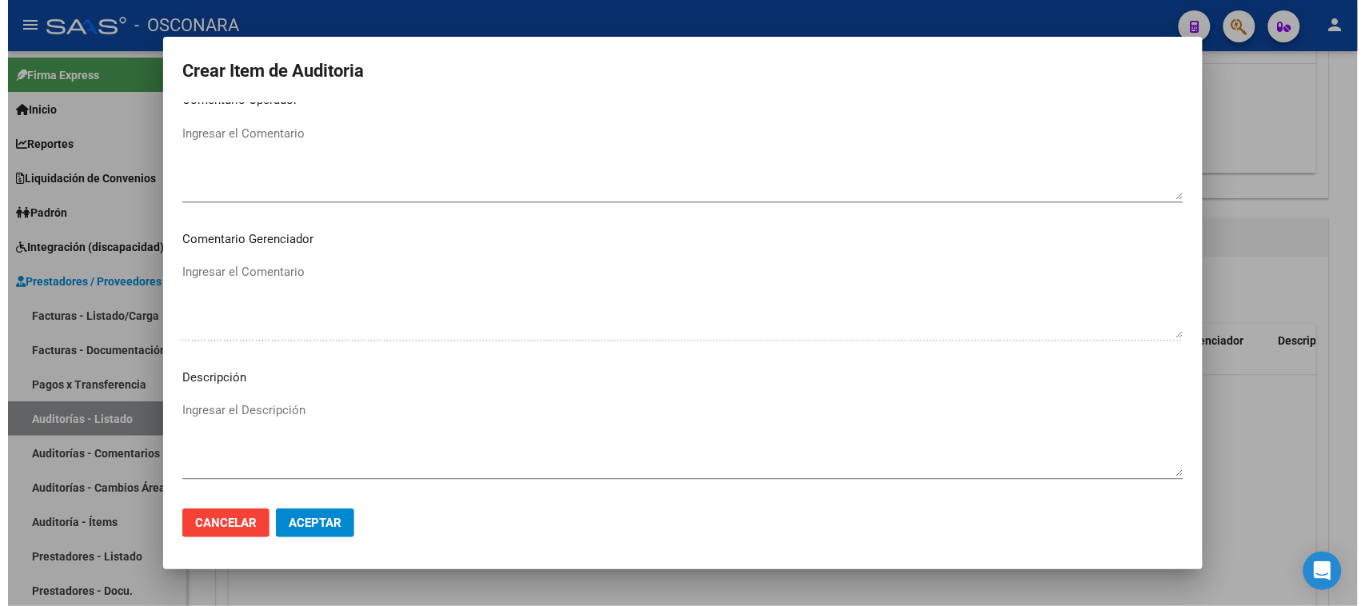
scroll to position [1045, 0]
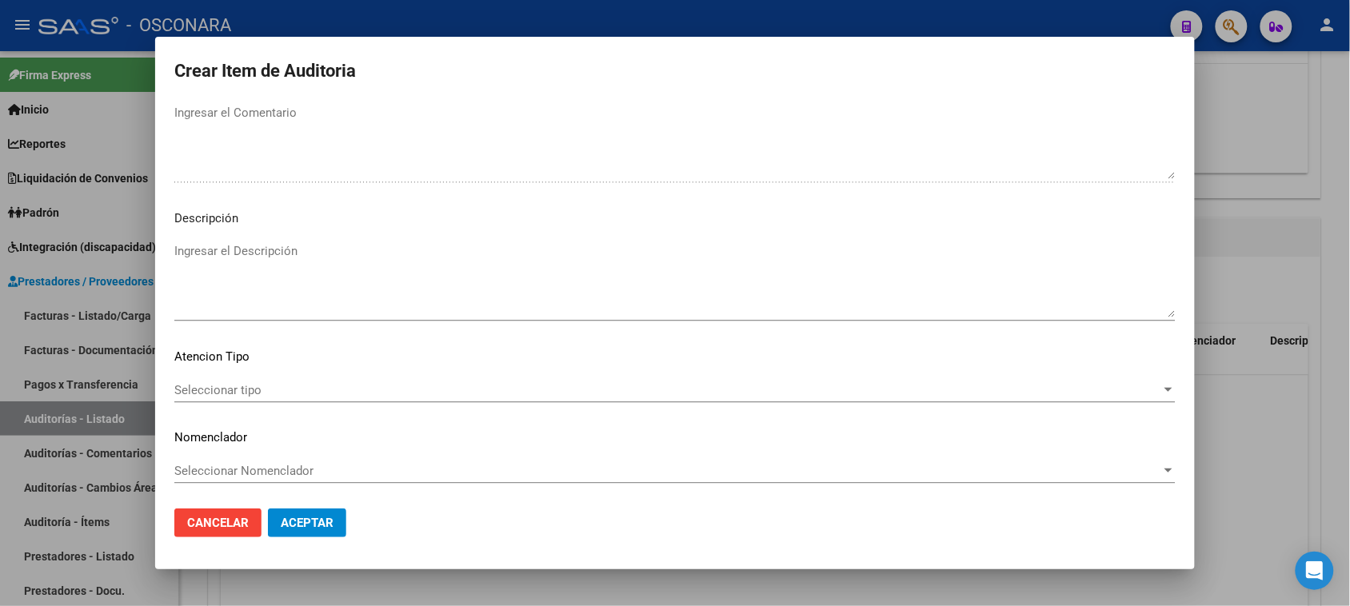
click at [310, 288] on textarea "Ingresar el Descripción" at bounding box center [674, 279] width 1001 height 75
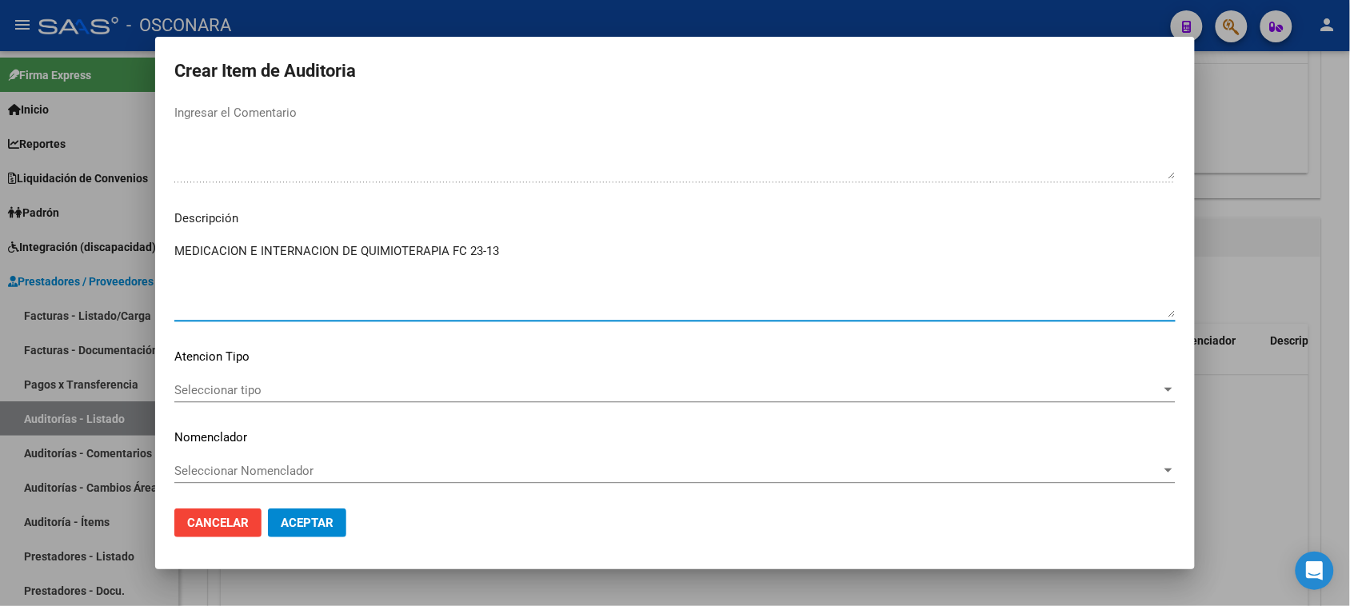
type textarea "MEDICACION E INTERNACION DE QUIMIOTERAPIA FC 23-13"
click at [213, 394] on span "Seleccionar tipo" at bounding box center [667, 390] width 987 height 14
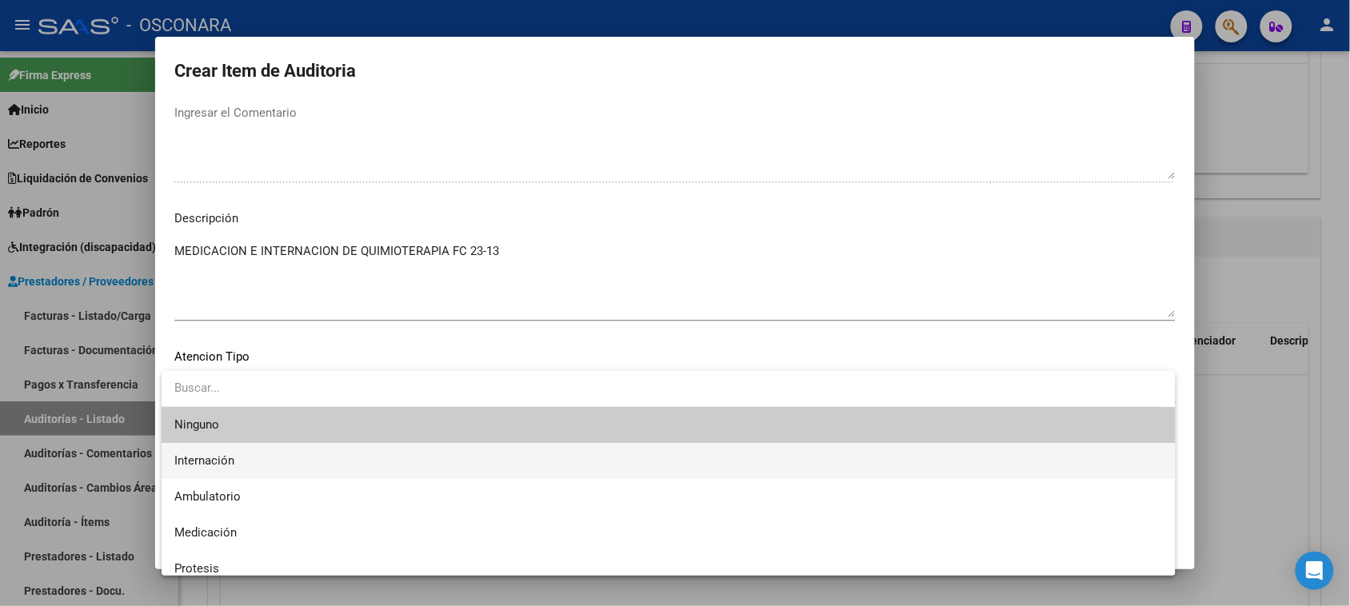
click at [210, 452] on span "Internación" at bounding box center [668, 461] width 989 height 36
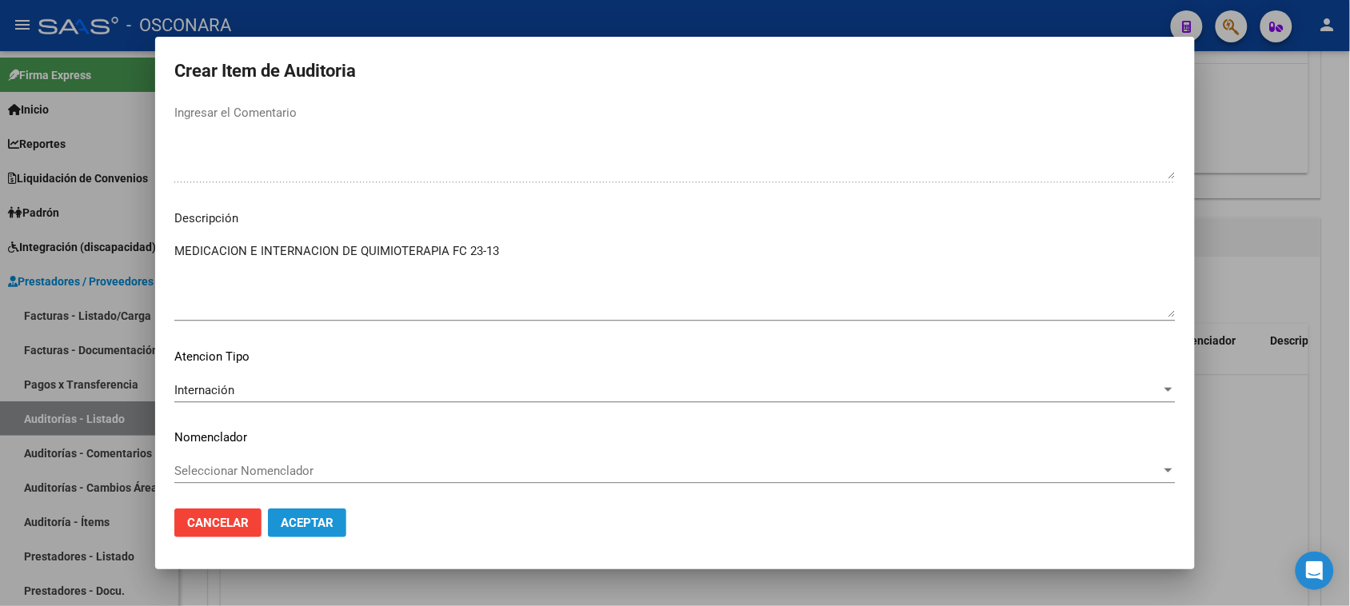
drag, startPoint x: 300, startPoint y: 518, endPoint x: 382, endPoint y: 524, distance: 82.6
click at [302, 518] on span "Aceptar" at bounding box center [307, 523] width 53 height 14
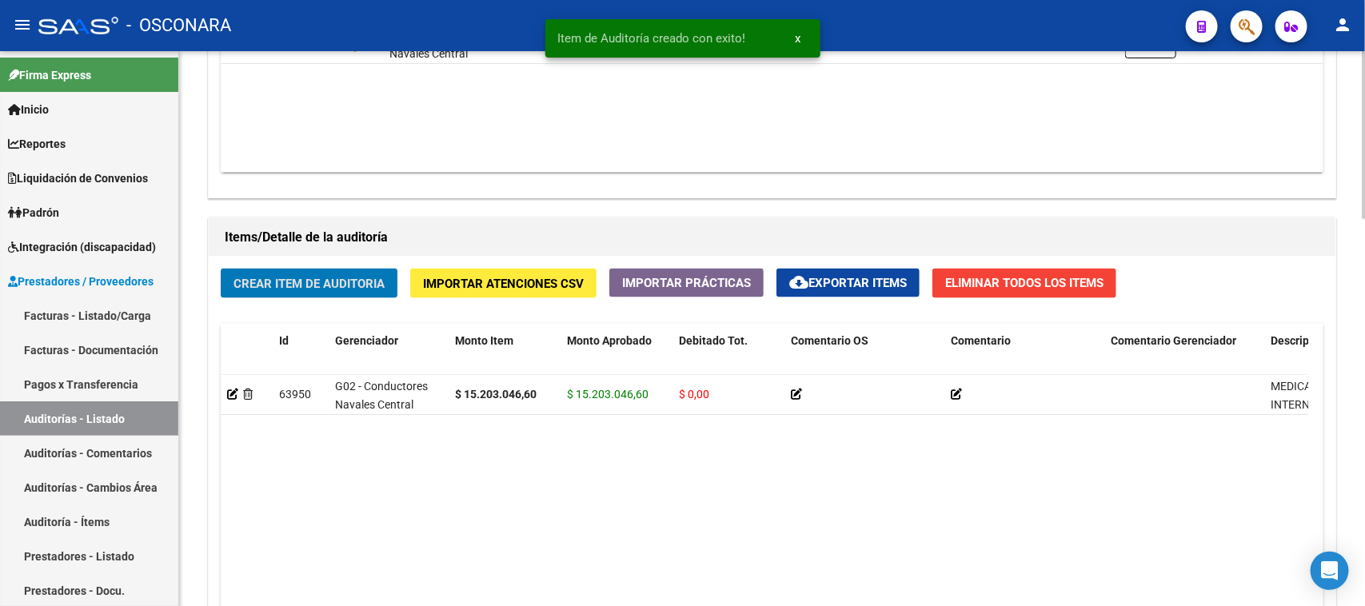
scroll to position [2, 0]
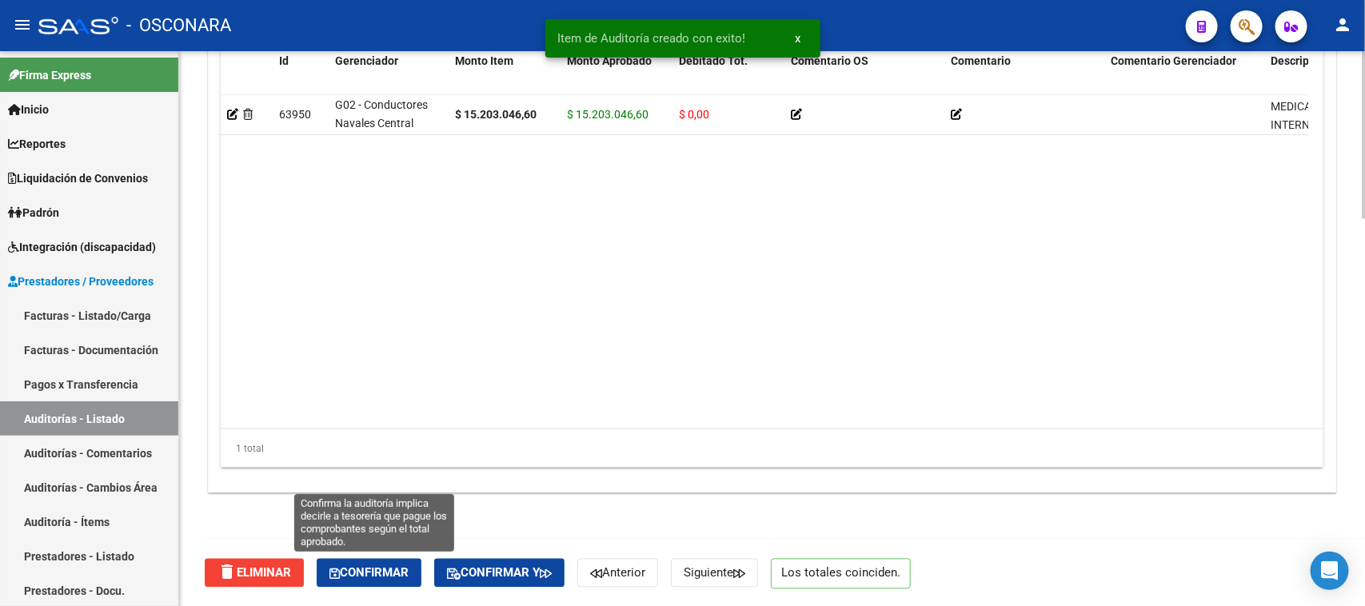
click at [378, 577] on span "Confirmar" at bounding box center [369, 573] width 79 height 14
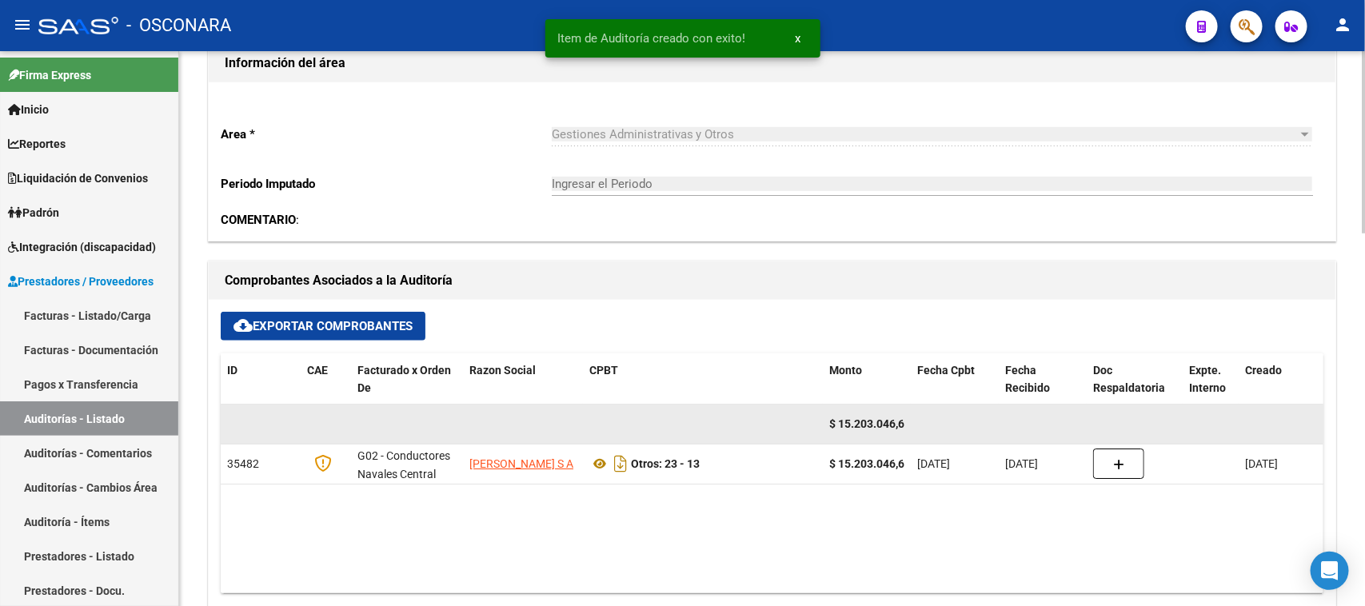
type input "202509"
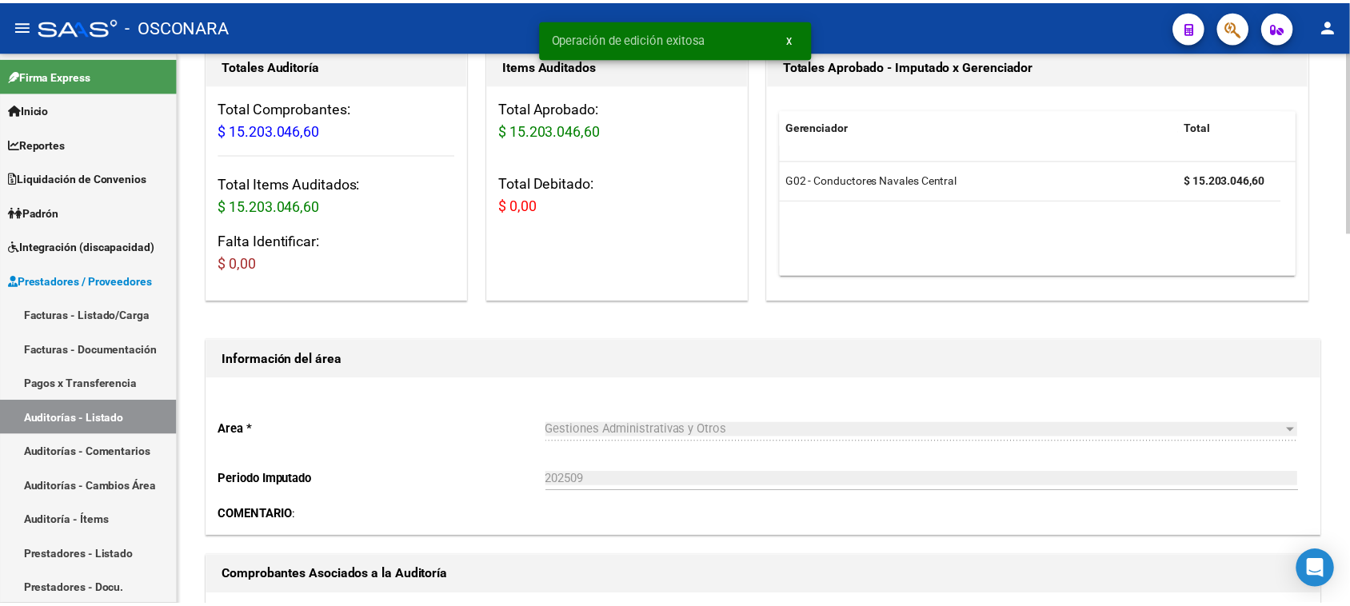
scroll to position [0, 0]
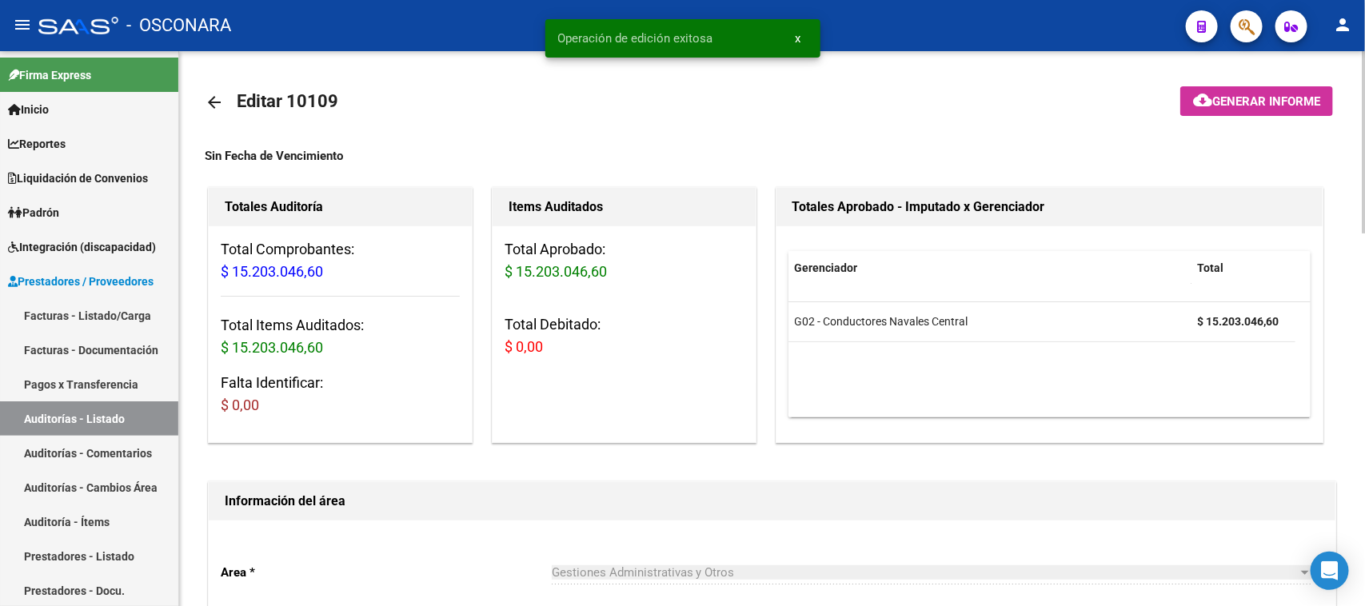
click at [1221, 97] on span "Generar informe" at bounding box center [1266, 101] width 108 height 14
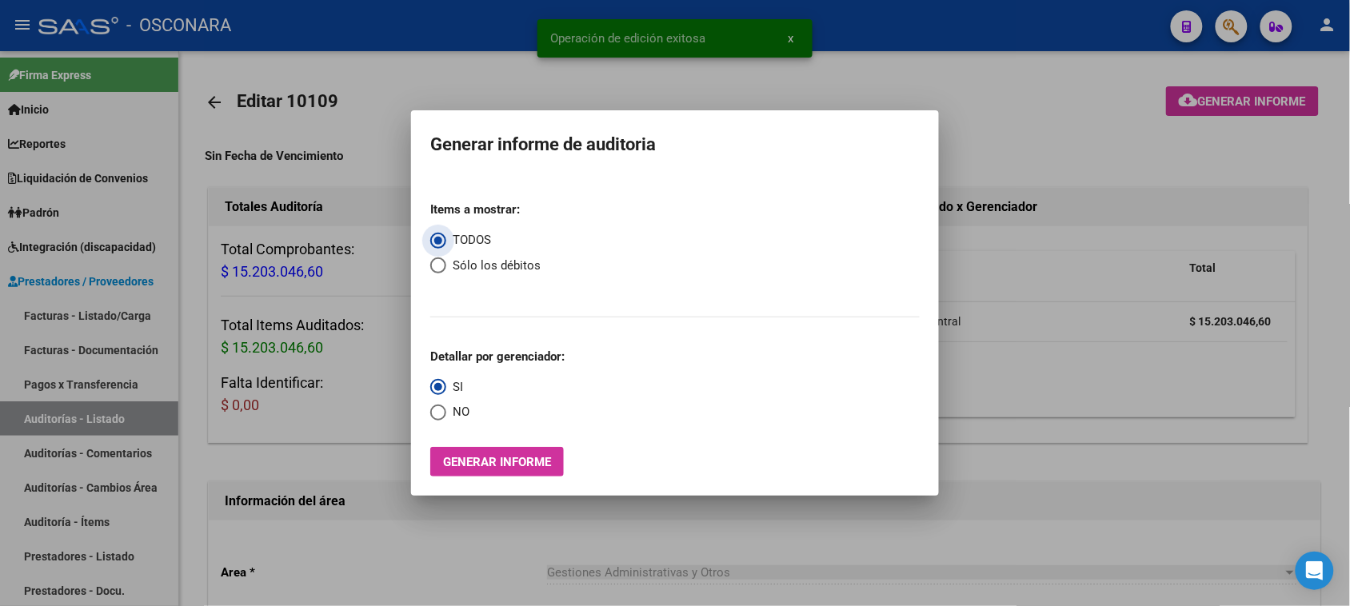
click at [524, 458] on span "Generar informe" at bounding box center [497, 462] width 108 height 14
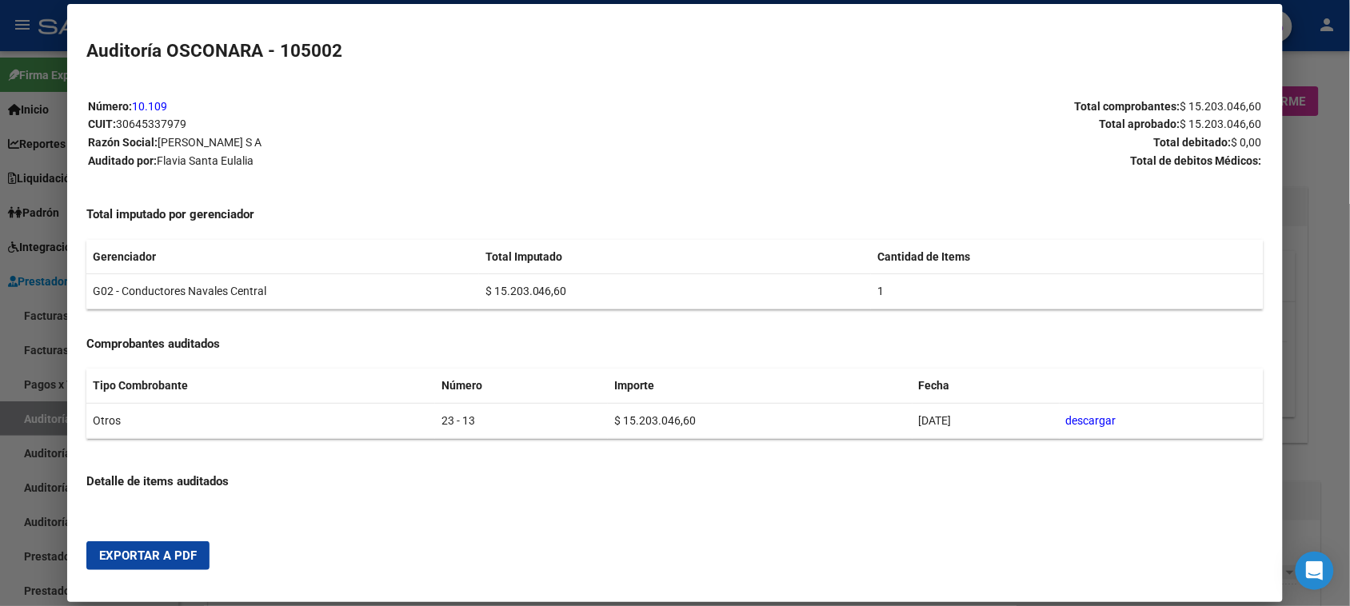
click at [136, 557] on span "Exportar a PDF" at bounding box center [148, 556] width 98 height 14
